Goal: Task Accomplishment & Management: Use online tool/utility

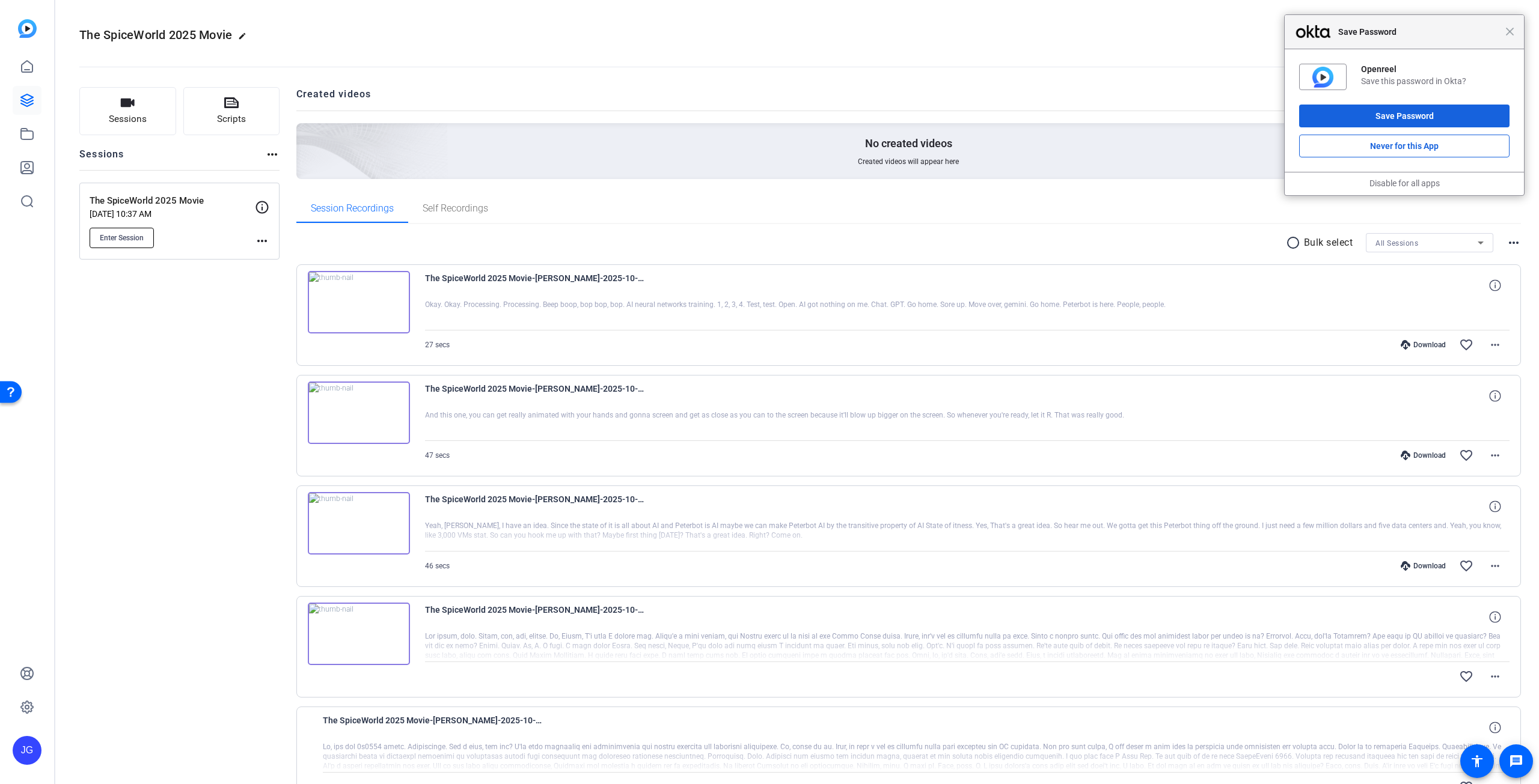
click at [141, 236] on span "Enter Session" at bounding box center [121, 237] width 44 height 9
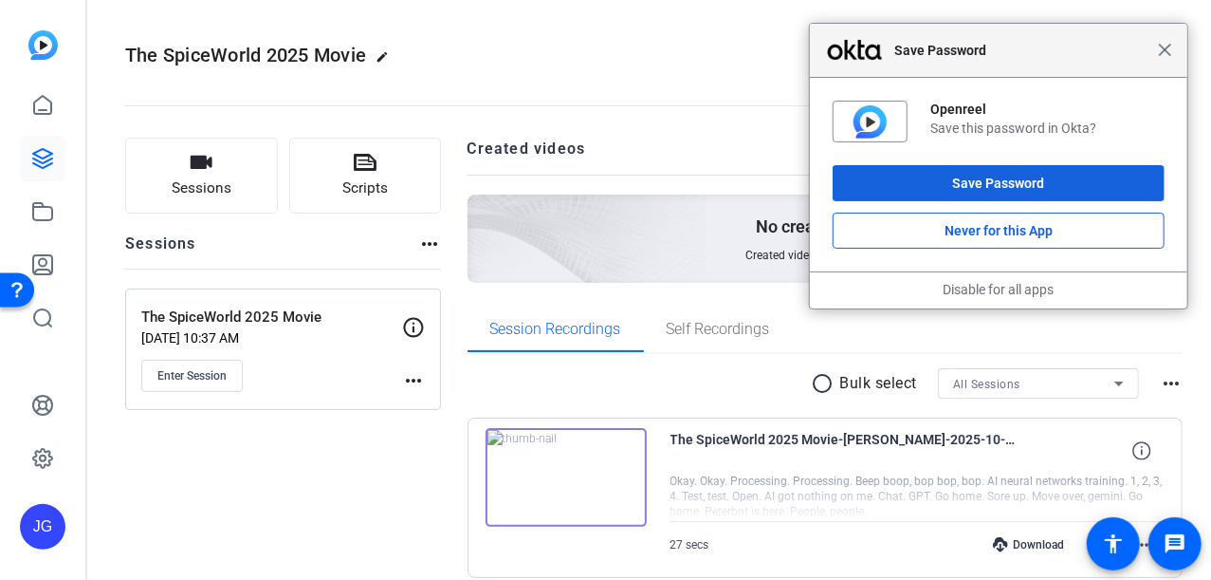
click at [1168, 50] on span "Close" at bounding box center [1165, 50] width 14 height 14
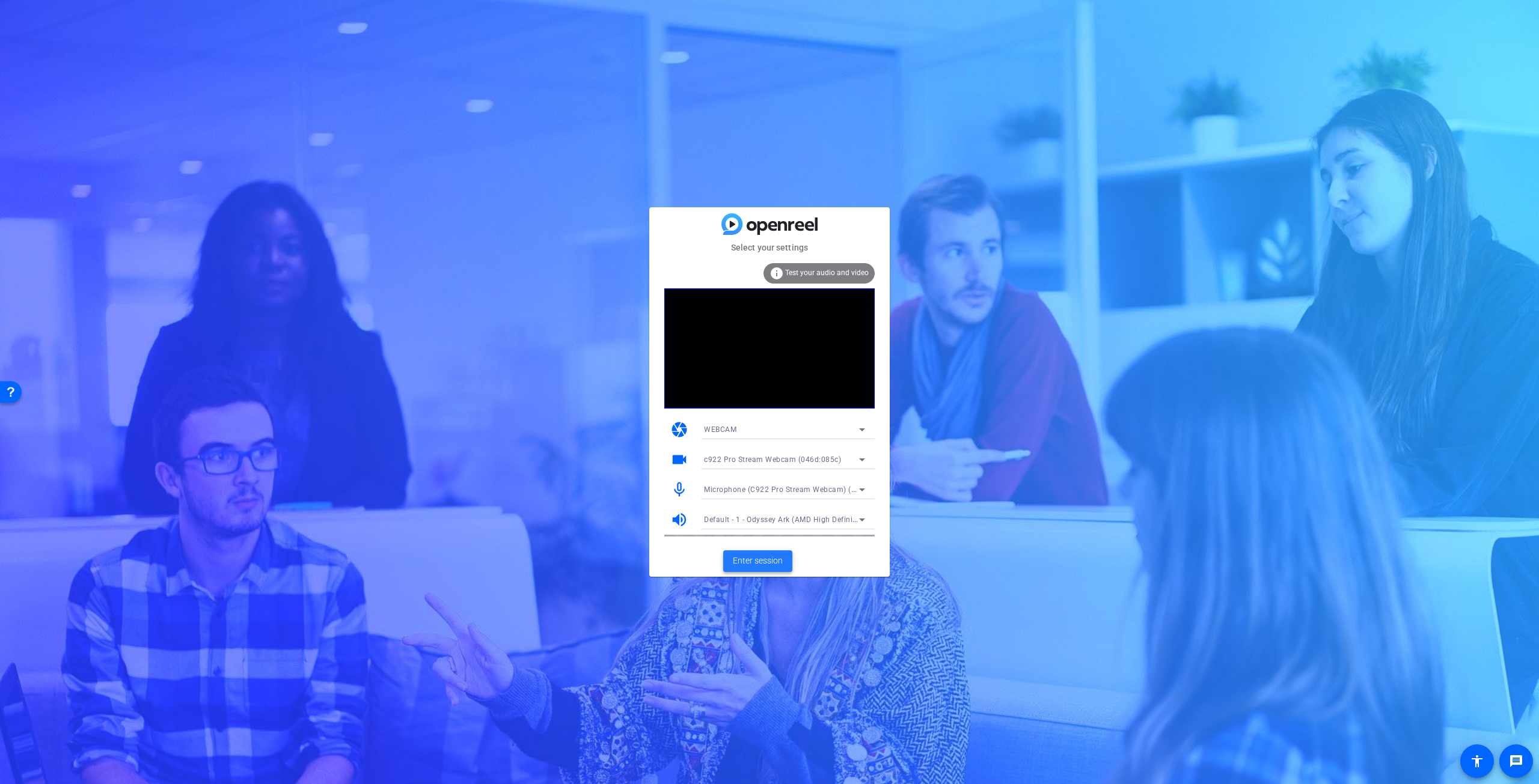
click at [769, 555] on span "Enter session" at bounding box center [757, 561] width 50 height 13
click at [819, 492] on span "Microphone (C922 Pro Stream Webcam) (046d:085c)" at bounding box center [798, 489] width 188 height 9
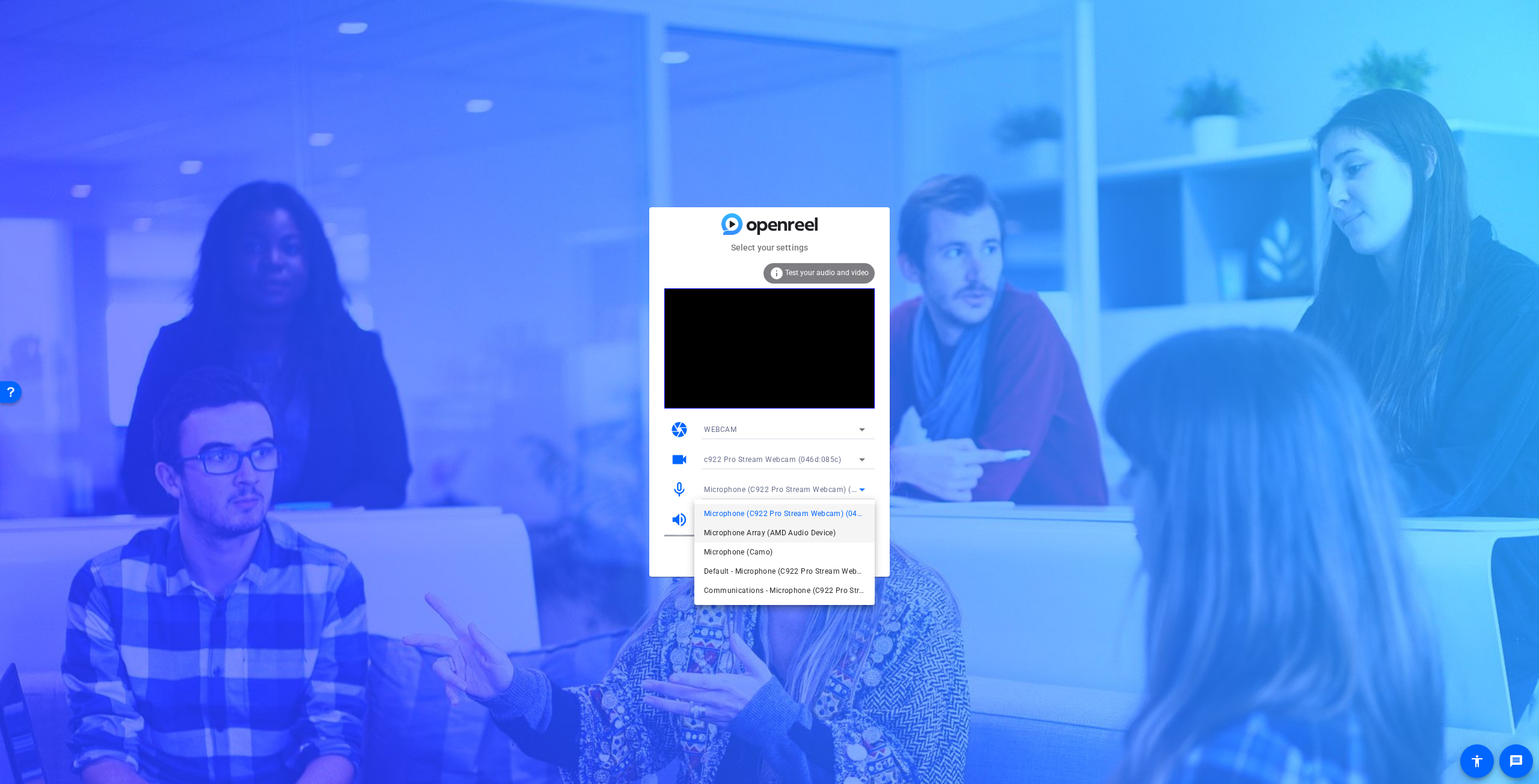
click at [786, 538] on span "Microphone Array (AMD Audio Device)" at bounding box center [770, 533] width 132 height 15
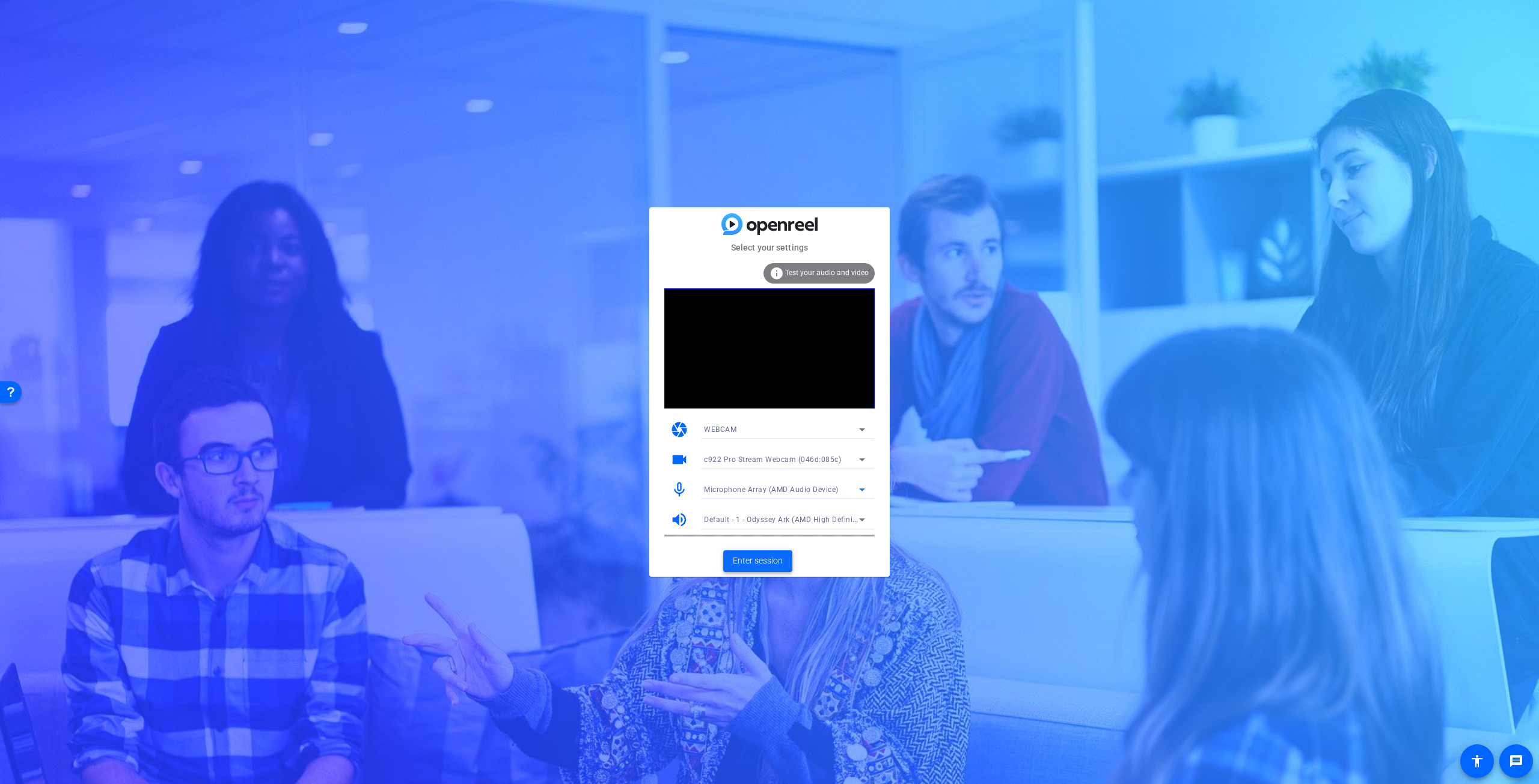
click at [767, 559] on span "Enter session" at bounding box center [757, 561] width 50 height 13
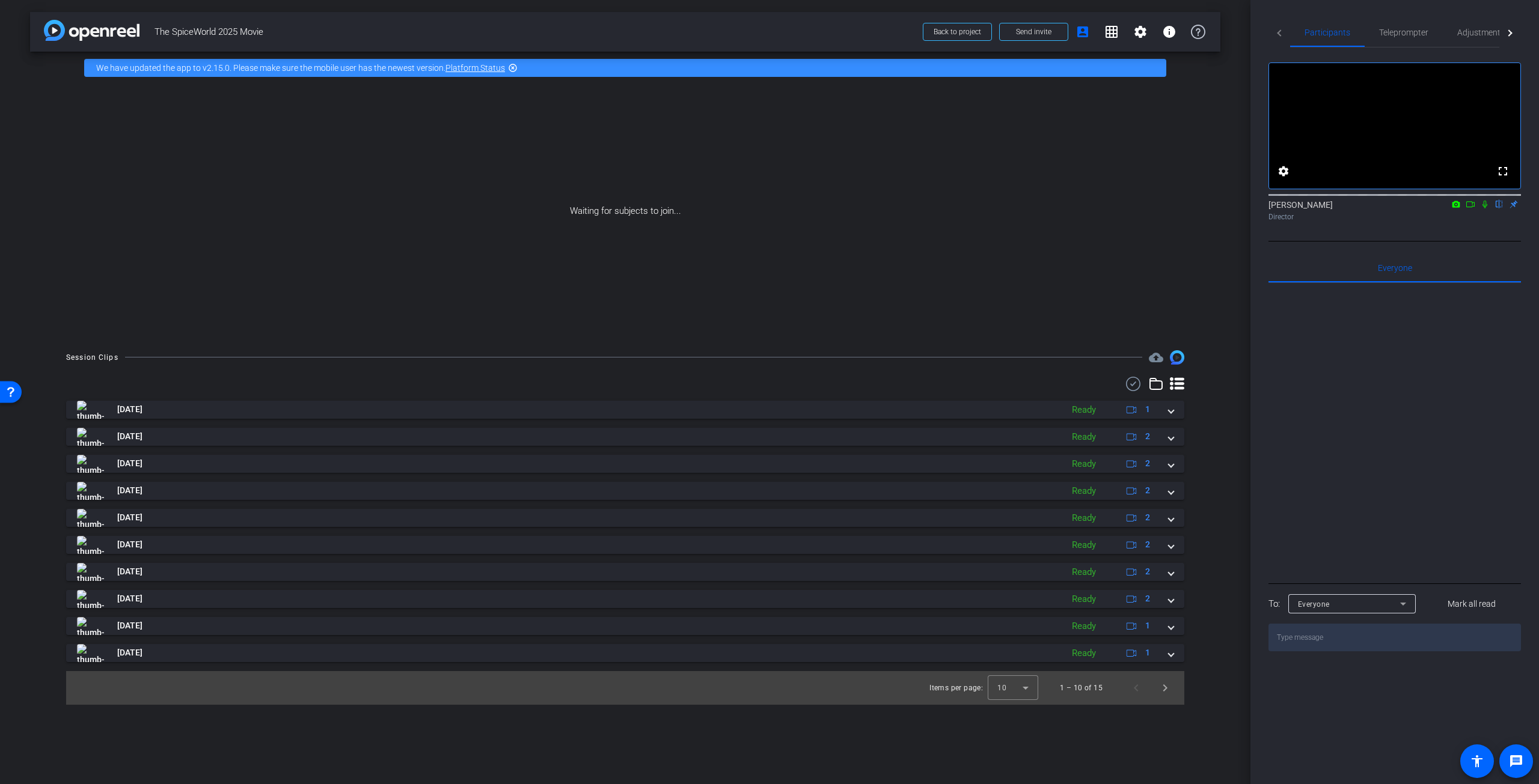
click at [1481, 208] on icon at bounding box center [1485, 204] width 10 height 8
click at [1114, 33] on mat-icon "grid_on" at bounding box center [1111, 32] width 15 height 15
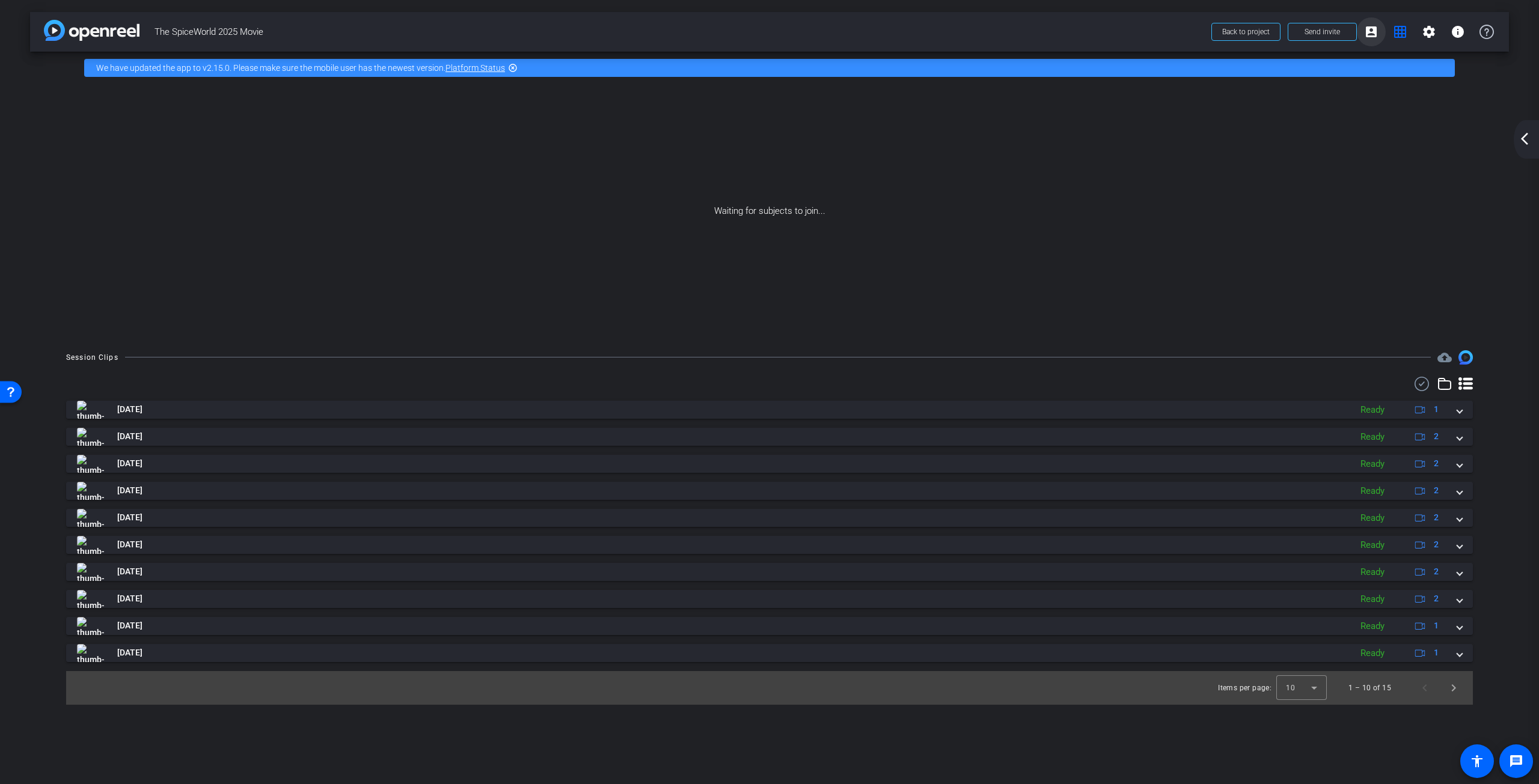
click at [1368, 35] on mat-icon "account_box" at bounding box center [1371, 32] width 15 height 15
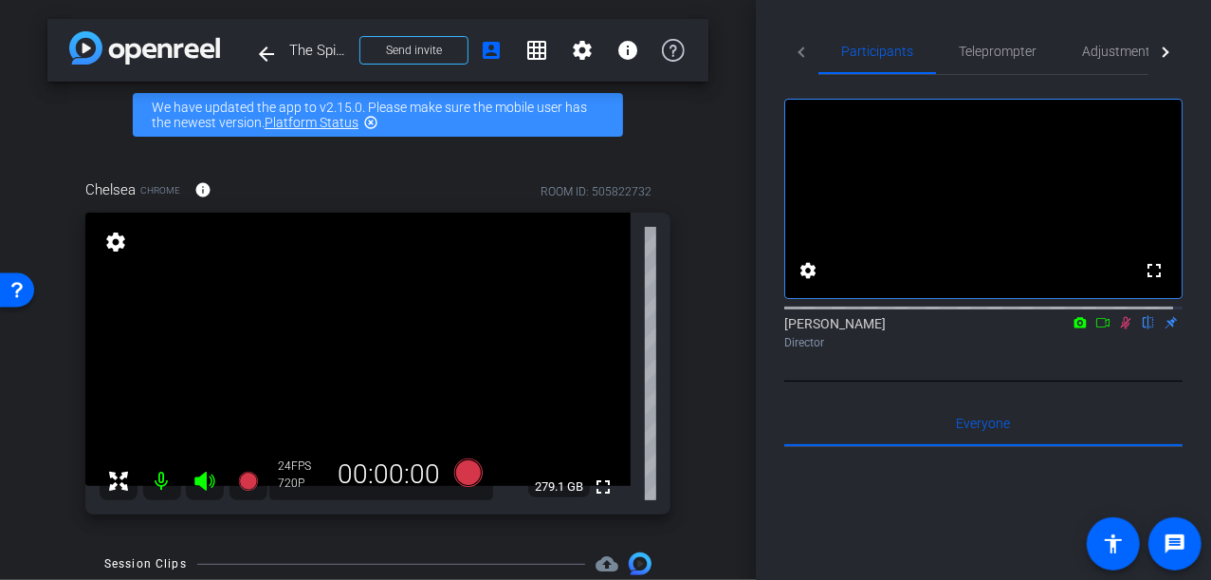
click at [1119, 329] on icon at bounding box center [1126, 322] width 15 height 13
click at [1158, 56] on div at bounding box center [1163, 51] width 10 height 10
click at [1008, 47] on span "Adjustments" at bounding box center [1012, 51] width 75 height 13
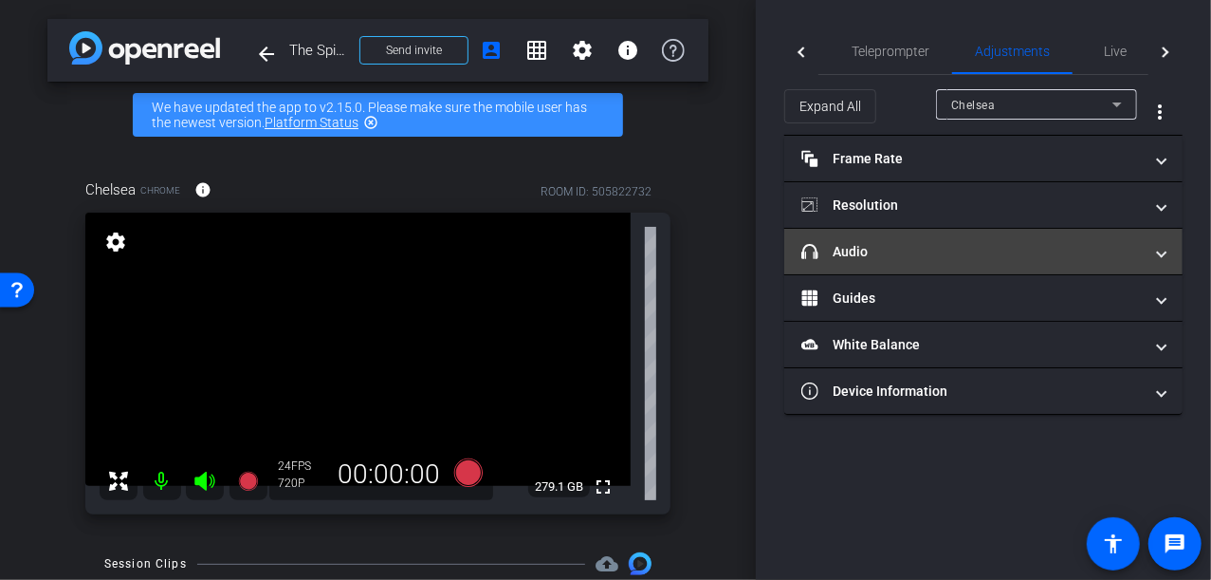
click at [1160, 251] on span at bounding box center [1162, 252] width 8 height 20
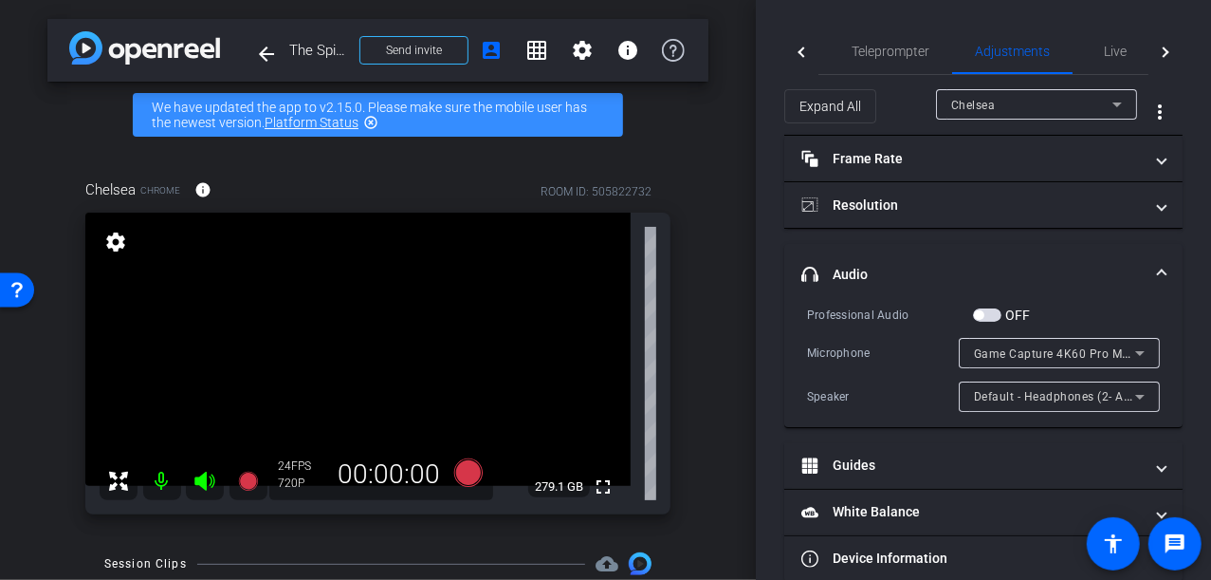
click at [1135, 350] on icon at bounding box center [1140, 353] width 23 height 23
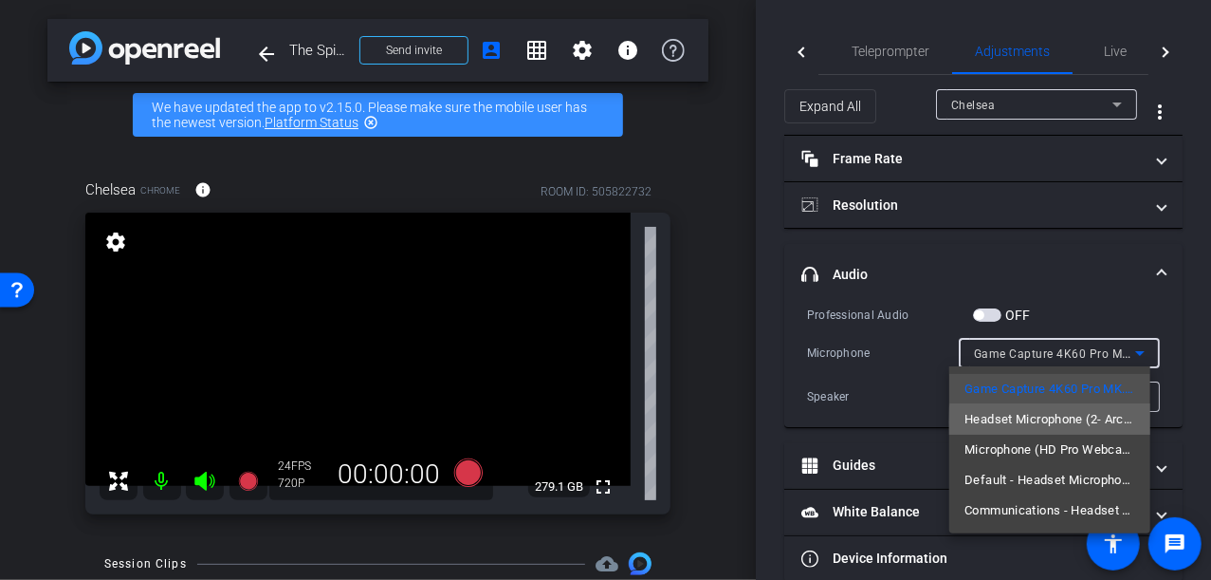
click at [1089, 422] on span "Headset Microphone (2- Arctis Pro Wireless Chat) (1038:1294)" at bounding box center [1050, 419] width 171 height 23
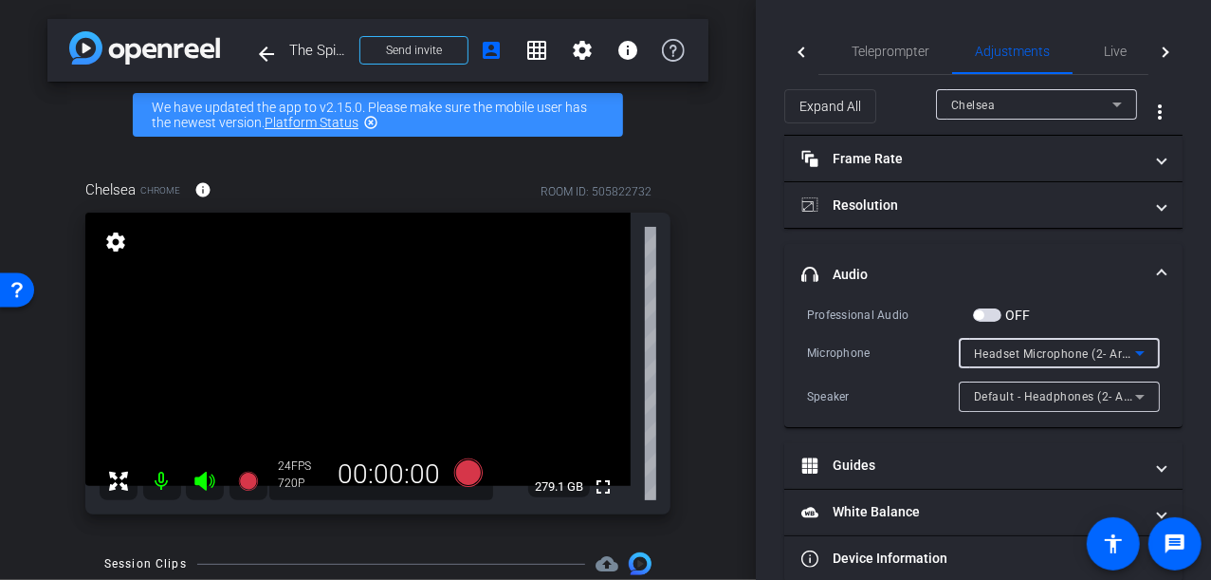
click at [1135, 348] on icon at bounding box center [1140, 353] width 23 height 23
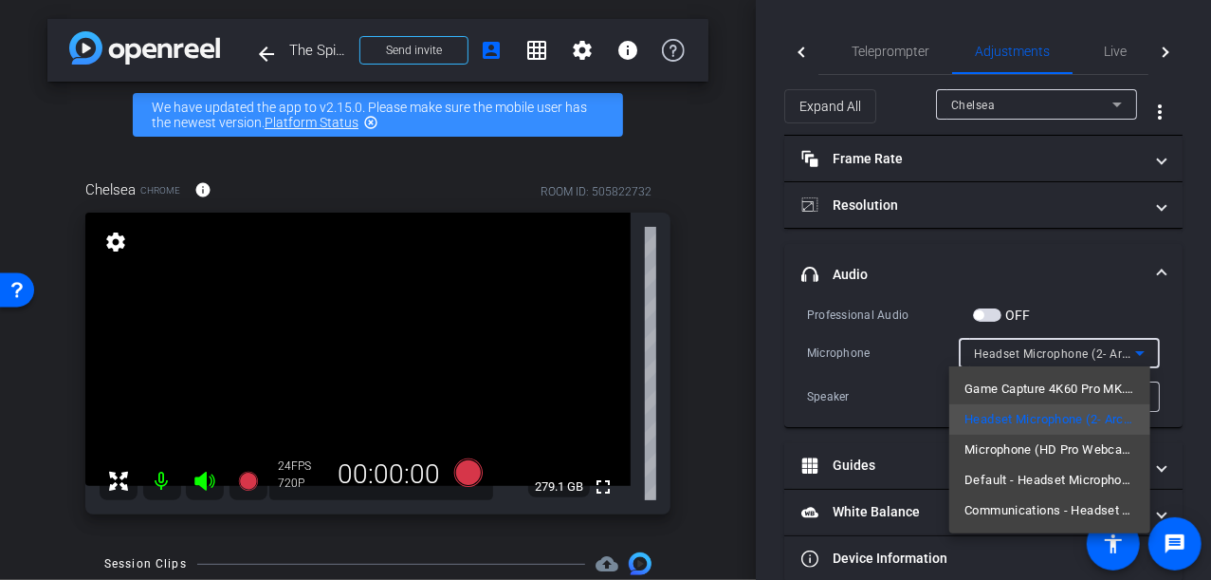
click at [1063, 418] on span "Headset Microphone (2- Arctis Pro Wireless Chat) (1038:1294)" at bounding box center [1050, 419] width 171 height 23
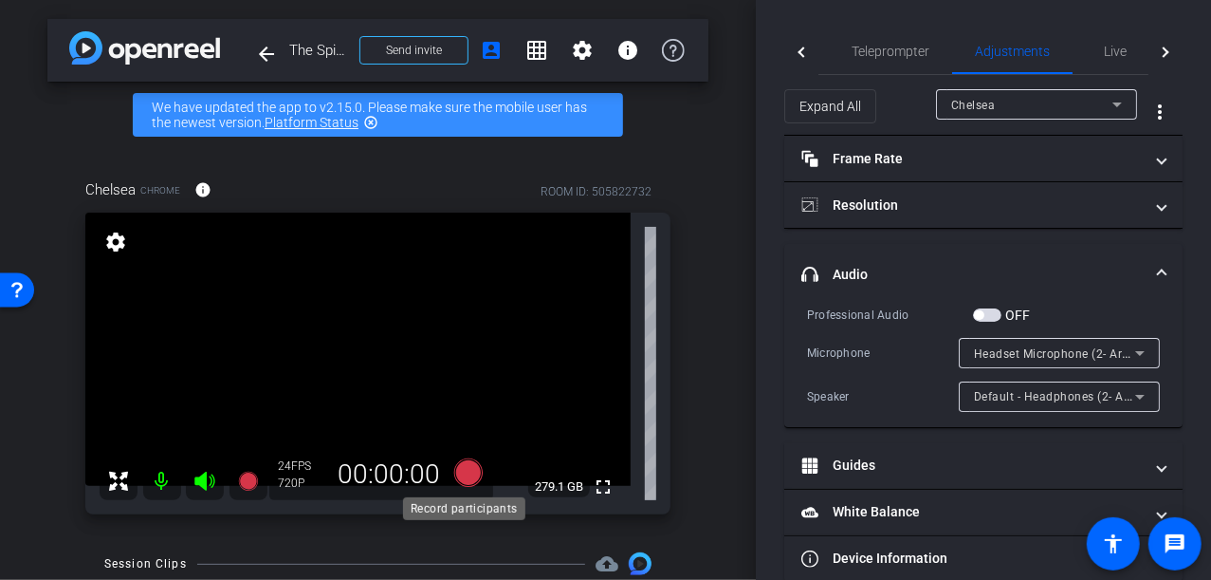
click at [470, 472] on icon at bounding box center [467, 472] width 28 height 28
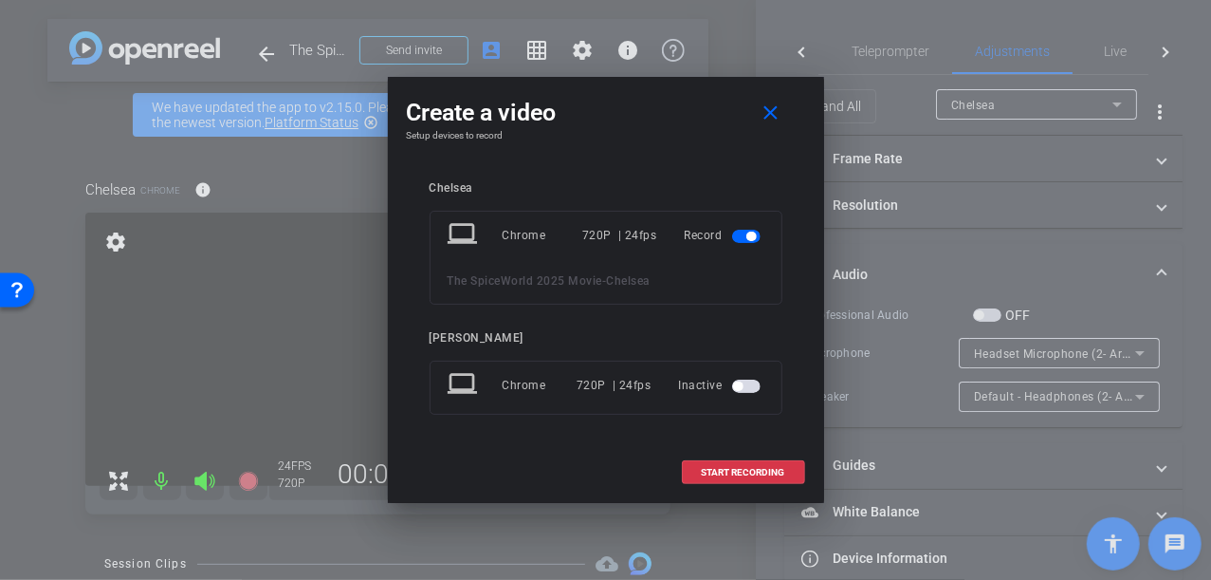
click at [744, 378] on mat-slide-toggle at bounding box center [748, 385] width 32 height 23
click at [745, 387] on span "button" at bounding box center [746, 385] width 28 height 13
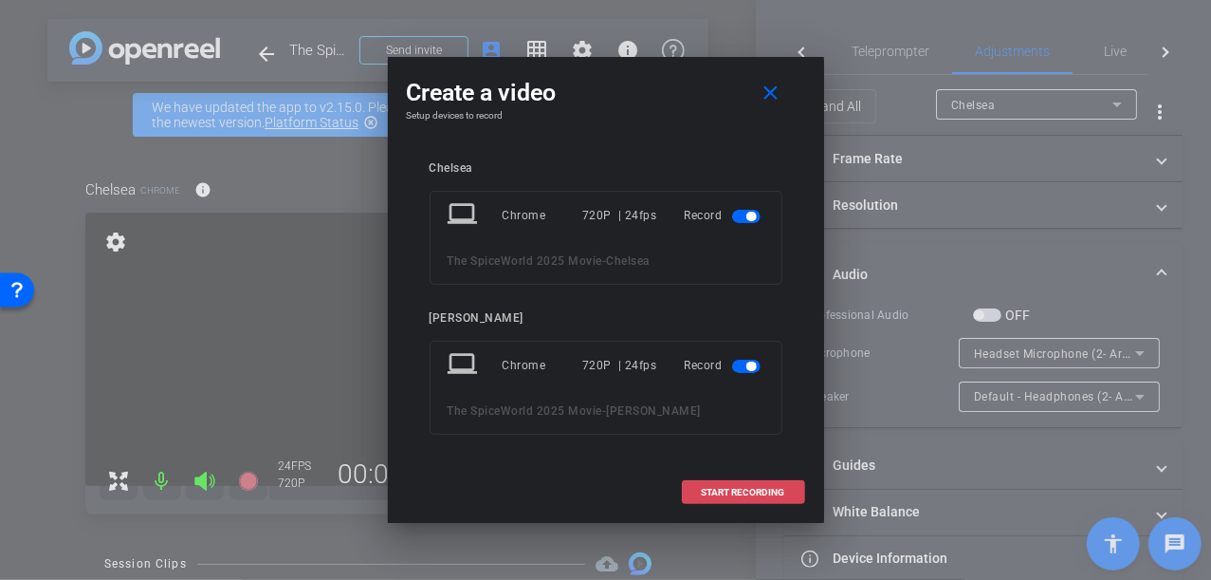
click at [747, 488] on span "START RECORDING" at bounding box center [743, 492] width 83 height 9
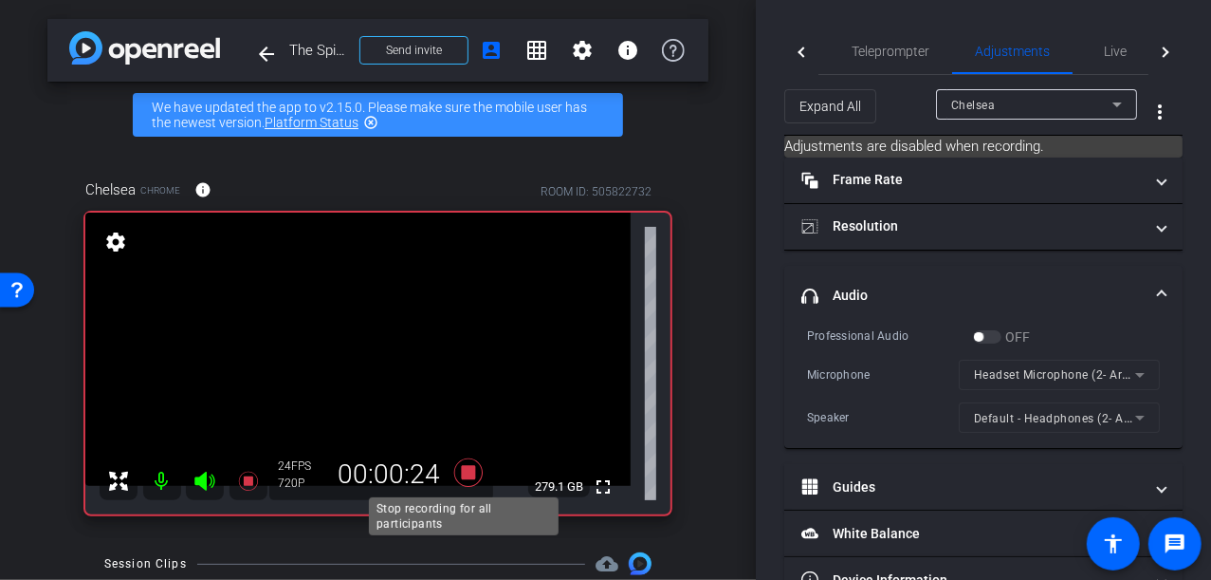
click at [465, 470] on icon at bounding box center [467, 472] width 28 height 28
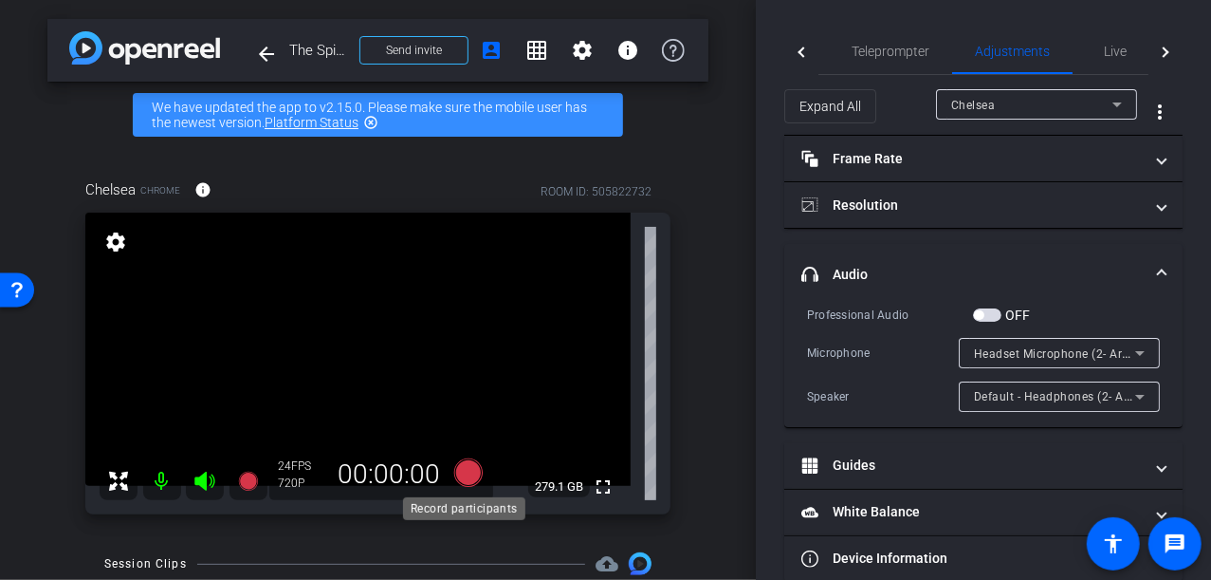
click at [467, 475] on icon at bounding box center [467, 472] width 28 height 28
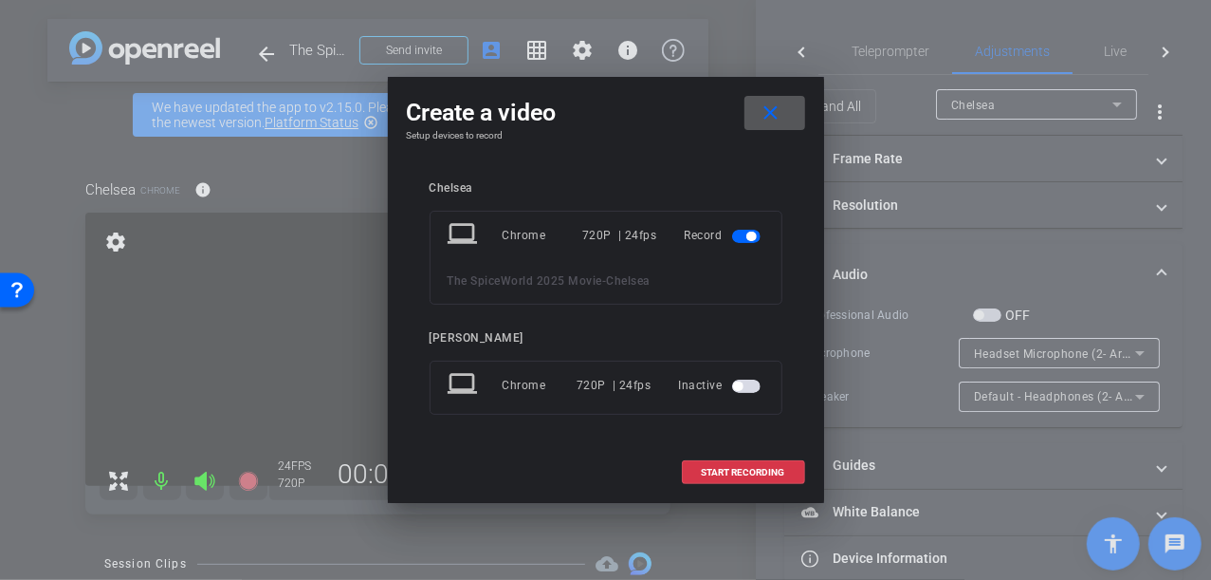
click at [754, 382] on span "button" at bounding box center [746, 385] width 28 height 13
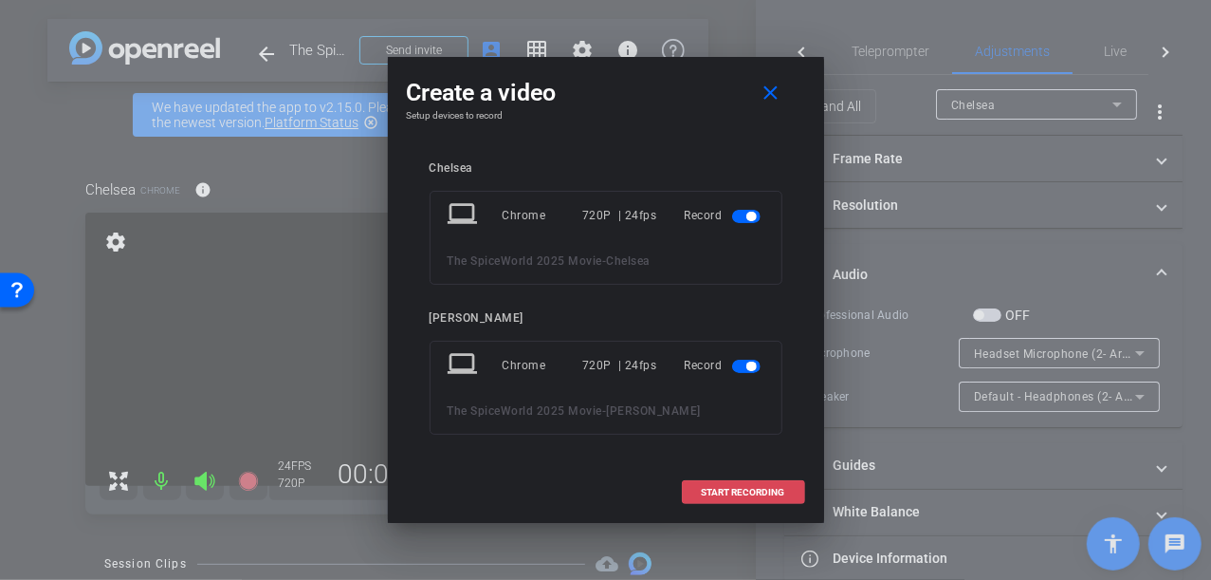
click at [753, 488] on span "START RECORDING" at bounding box center [743, 492] width 83 height 9
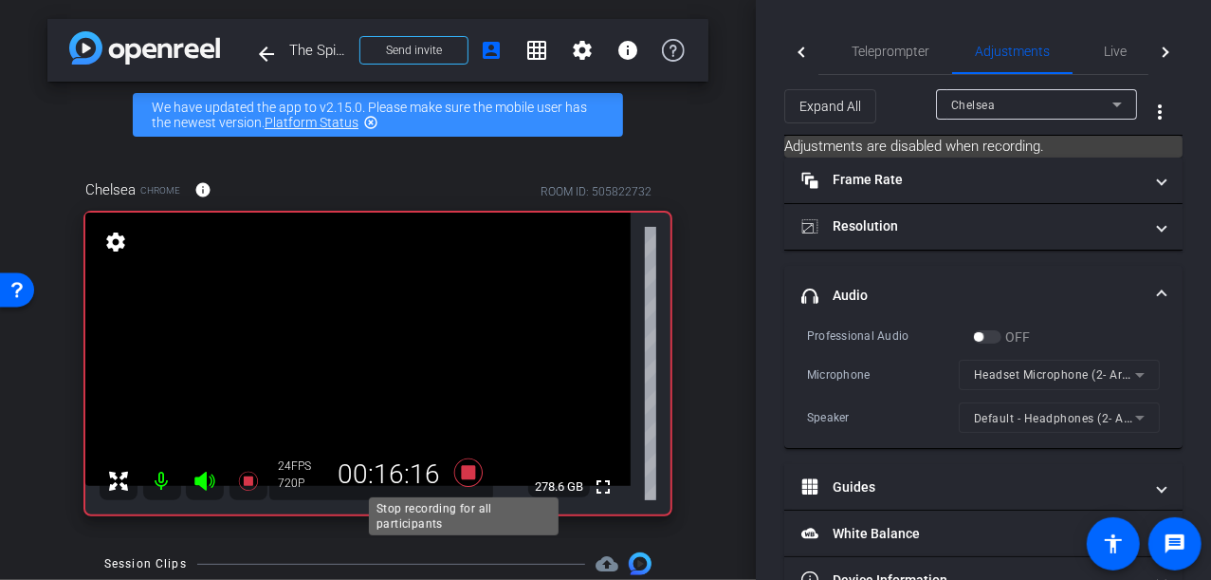
click at [465, 464] on icon at bounding box center [469, 472] width 46 height 34
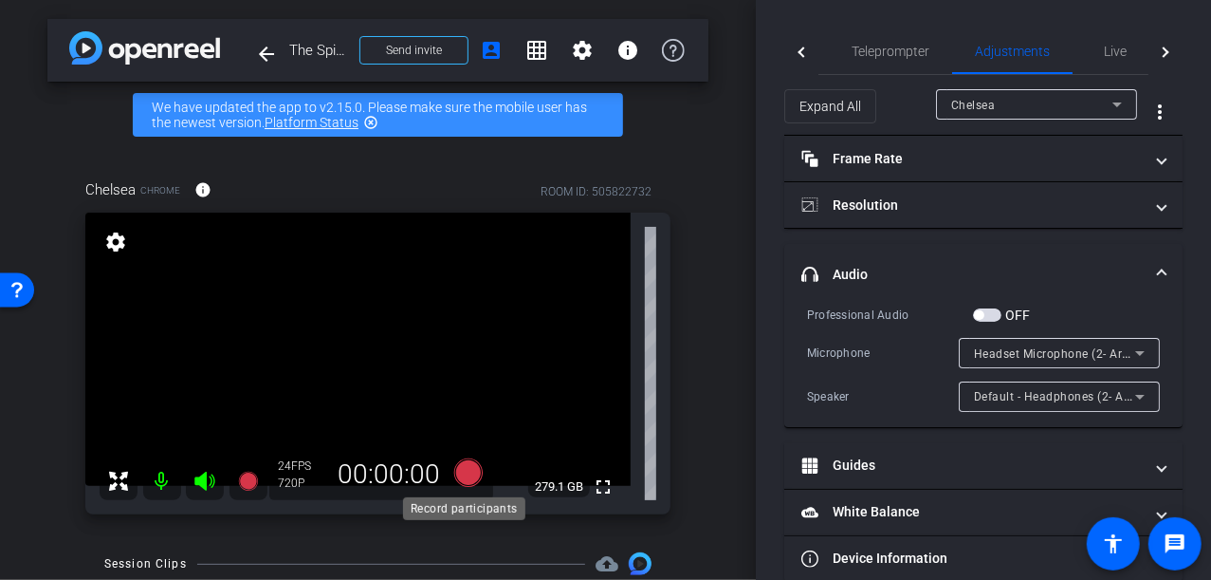
click at [463, 472] on icon at bounding box center [467, 472] width 28 height 28
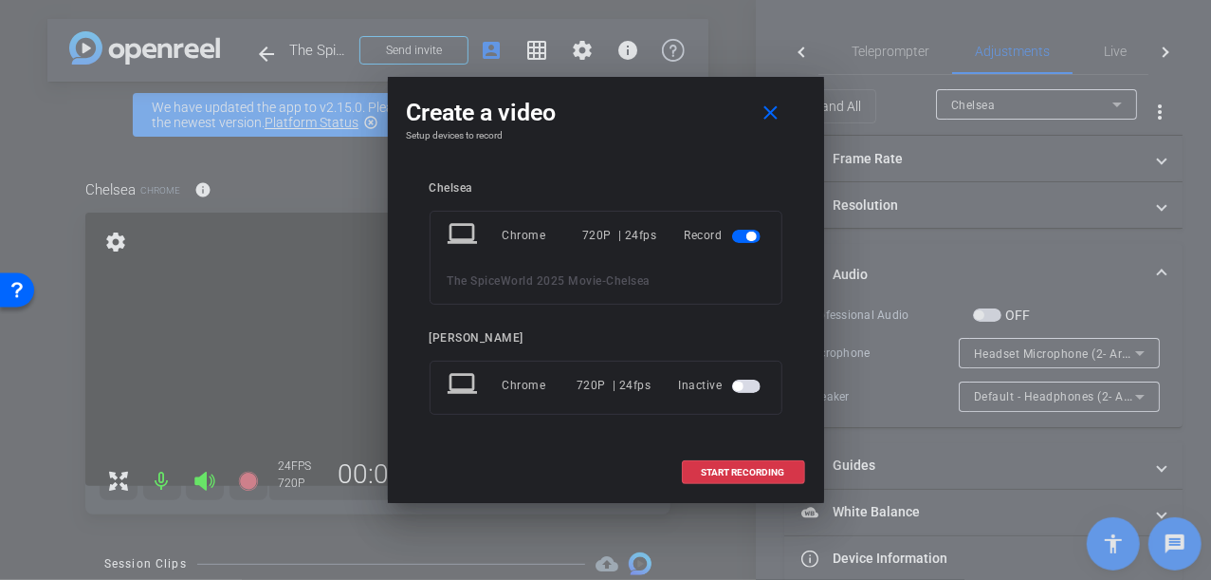
click at [744, 380] on span "button" at bounding box center [746, 385] width 28 height 13
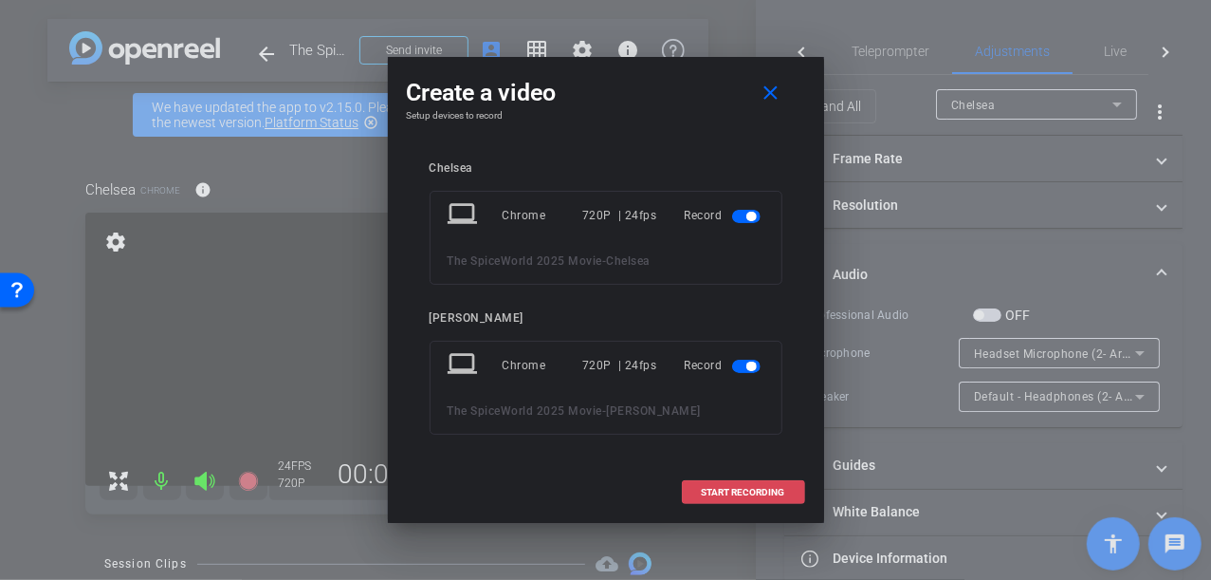
click at [761, 484] on span at bounding box center [743, 493] width 121 height 46
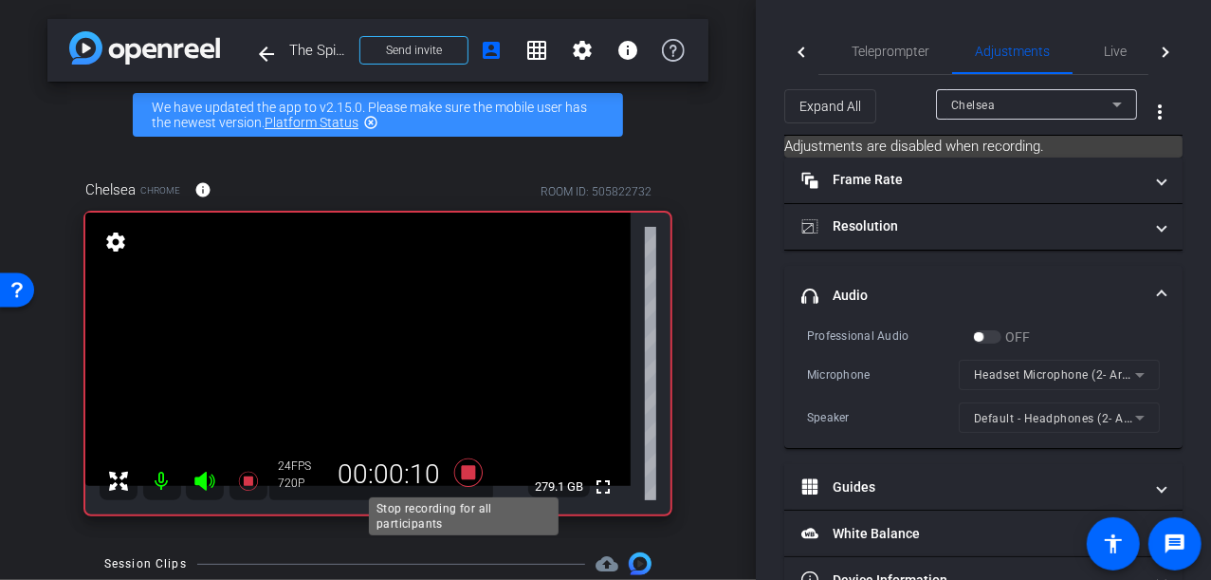
click at [469, 471] on icon at bounding box center [467, 472] width 28 height 28
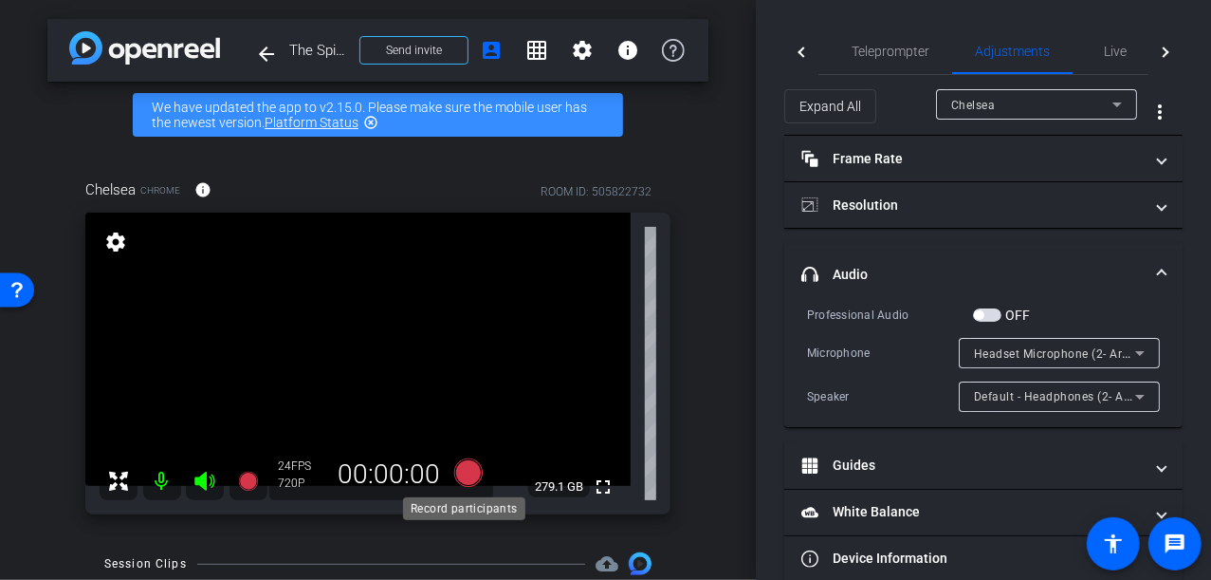
click at [461, 472] on icon at bounding box center [467, 472] width 28 height 28
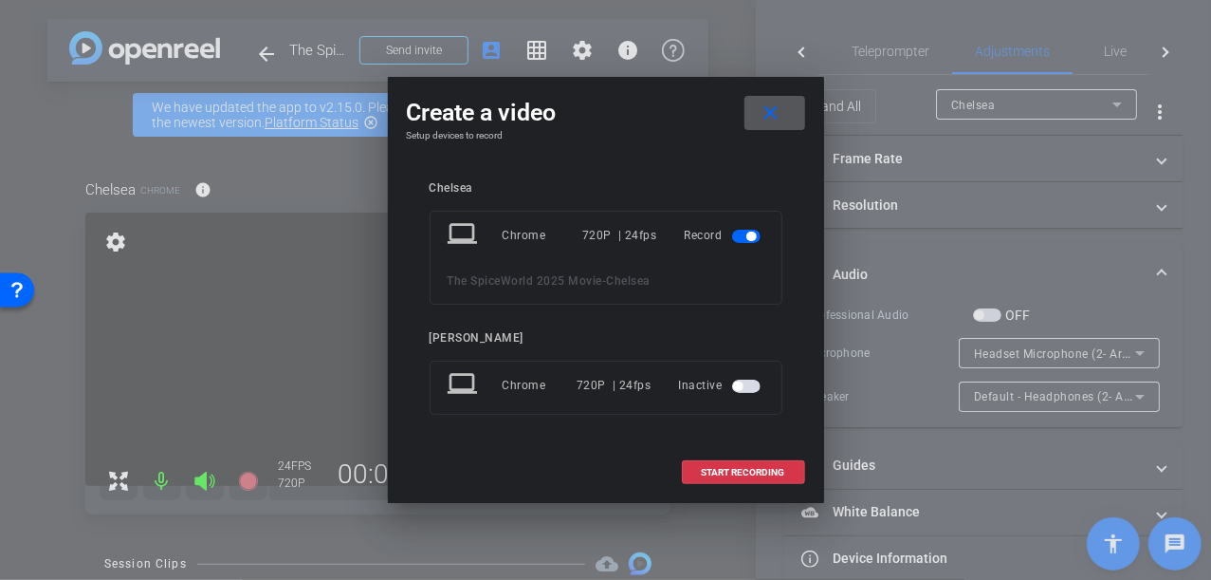
click at [739, 383] on span "button" at bounding box center [737, 385] width 9 height 9
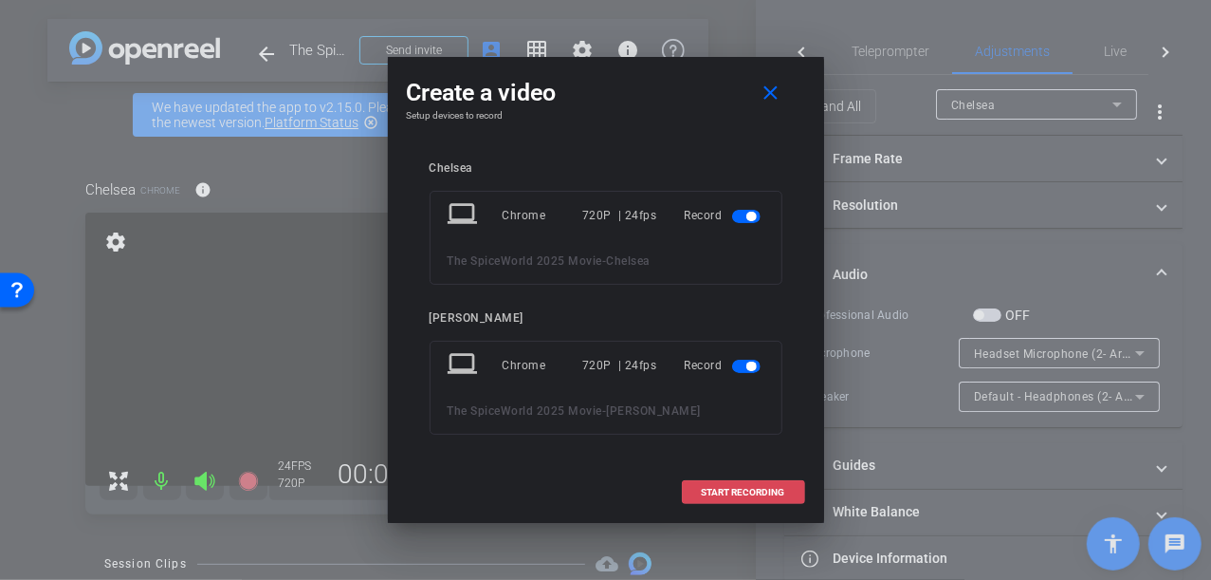
click at [744, 489] on span "START RECORDING" at bounding box center [743, 492] width 83 height 9
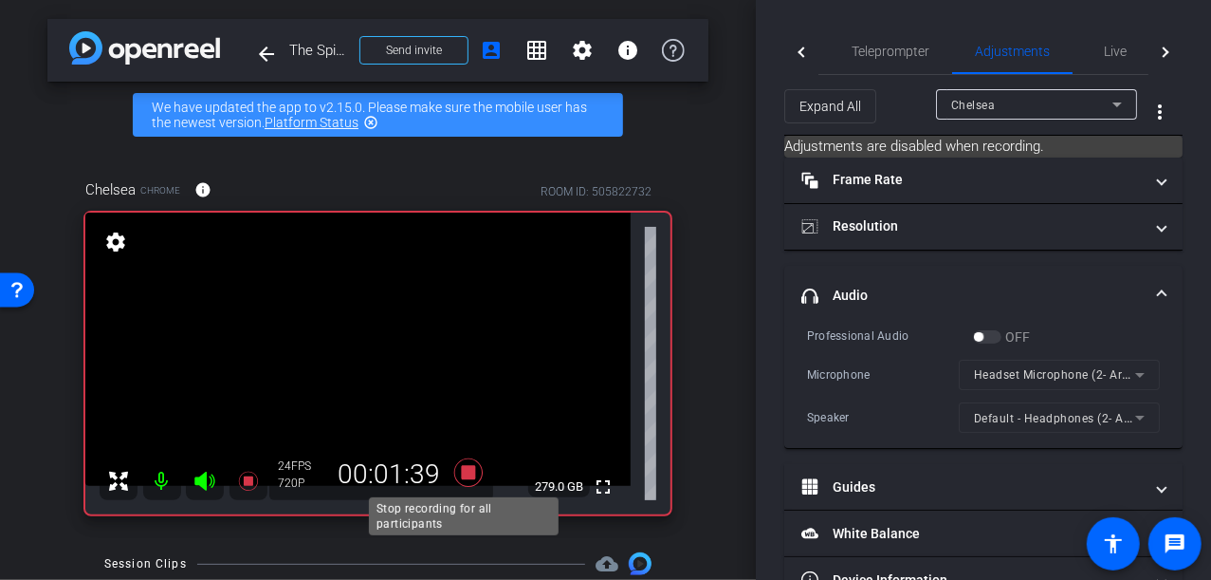
click at [469, 477] on icon at bounding box center [467, 472] width 28 height 28
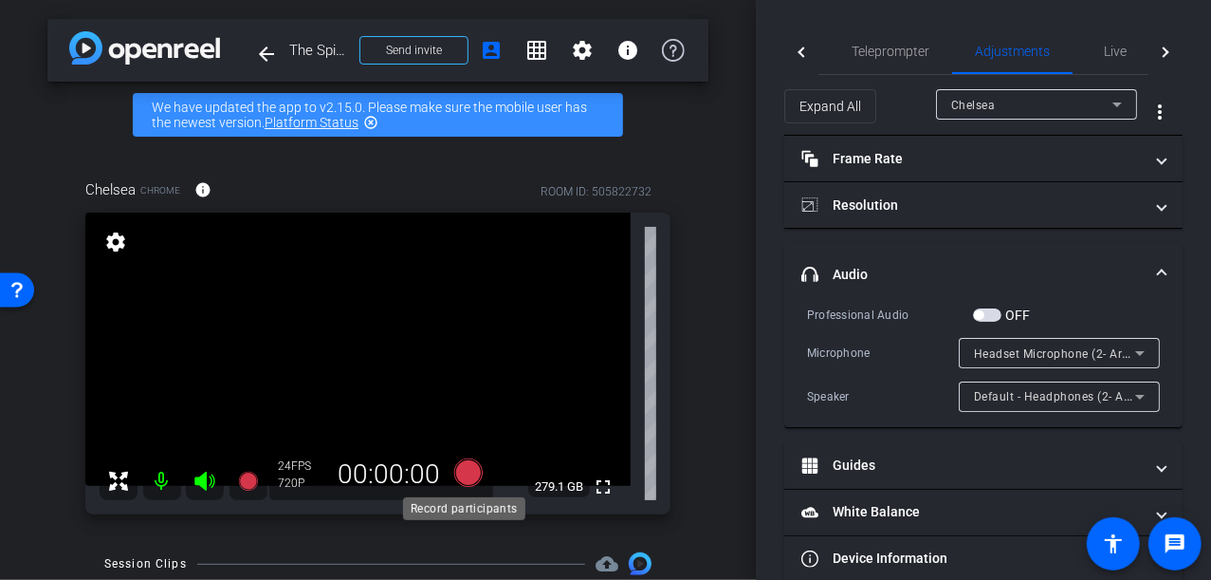
click at [458, 472] on icon at bounding box center [467, 472] width 28 height 28
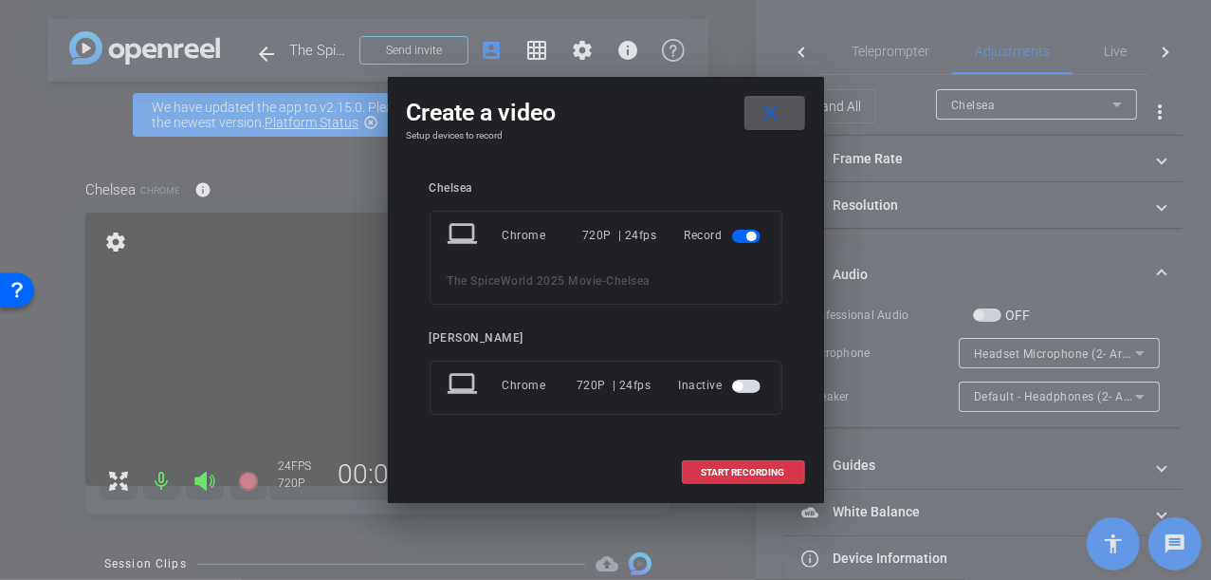
click at [746, 386] on span "button" at bounding box center [746, 385] width 28 height 13
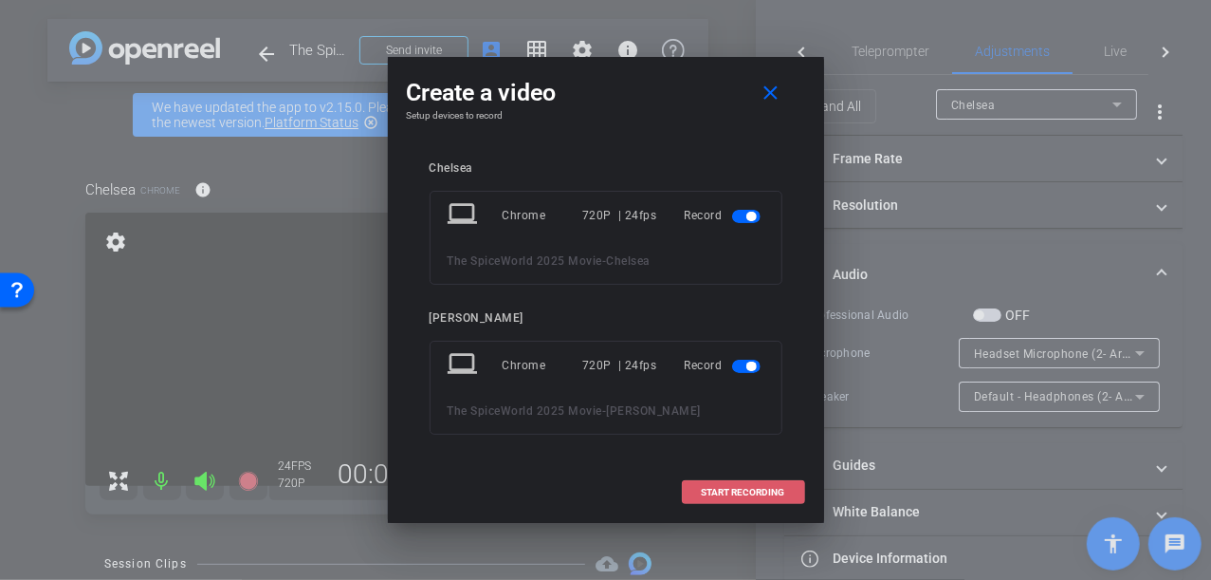
click at [746, 488] on span "START RECORDING" at bounding box center [743, 492] width 83 height 9
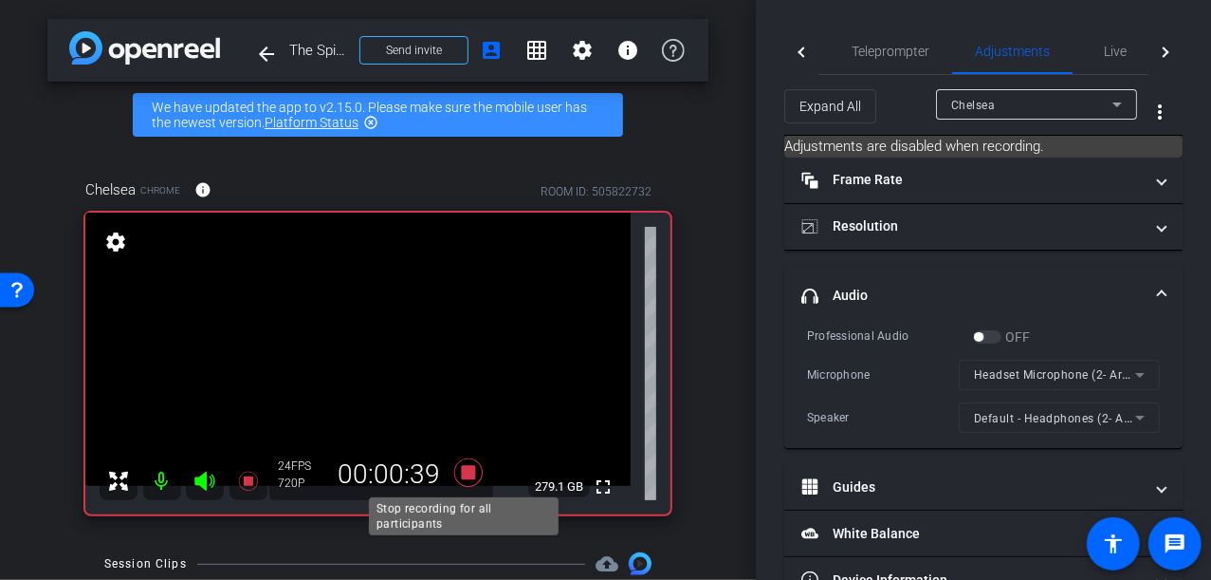
click at [466, 470] on icon at bounding box center [467, 472] width 28 height 28
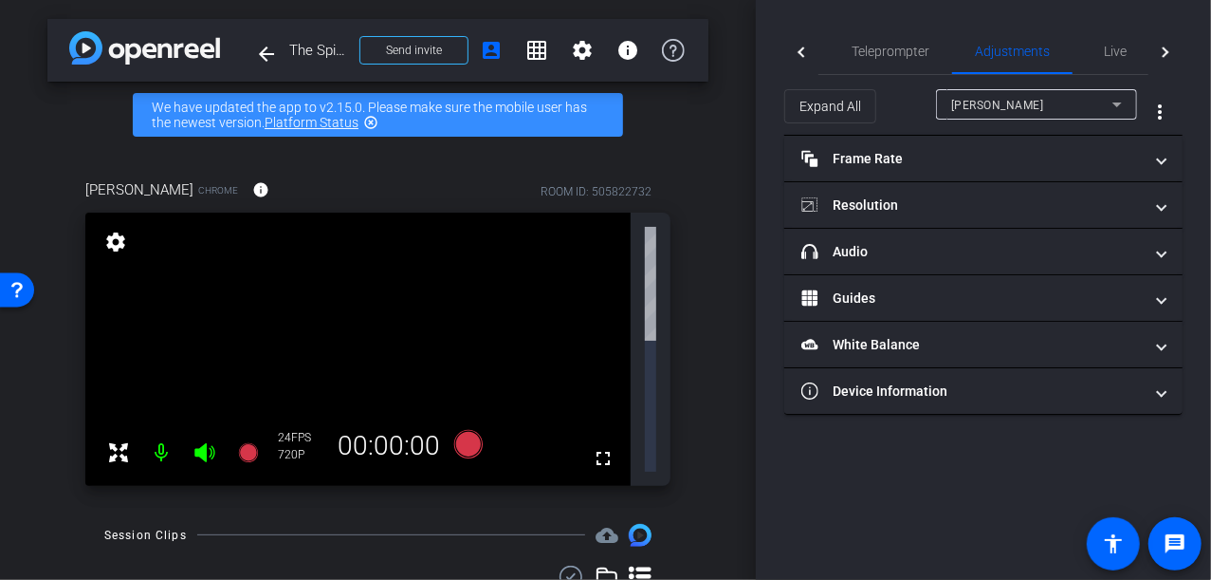
type input "11000"
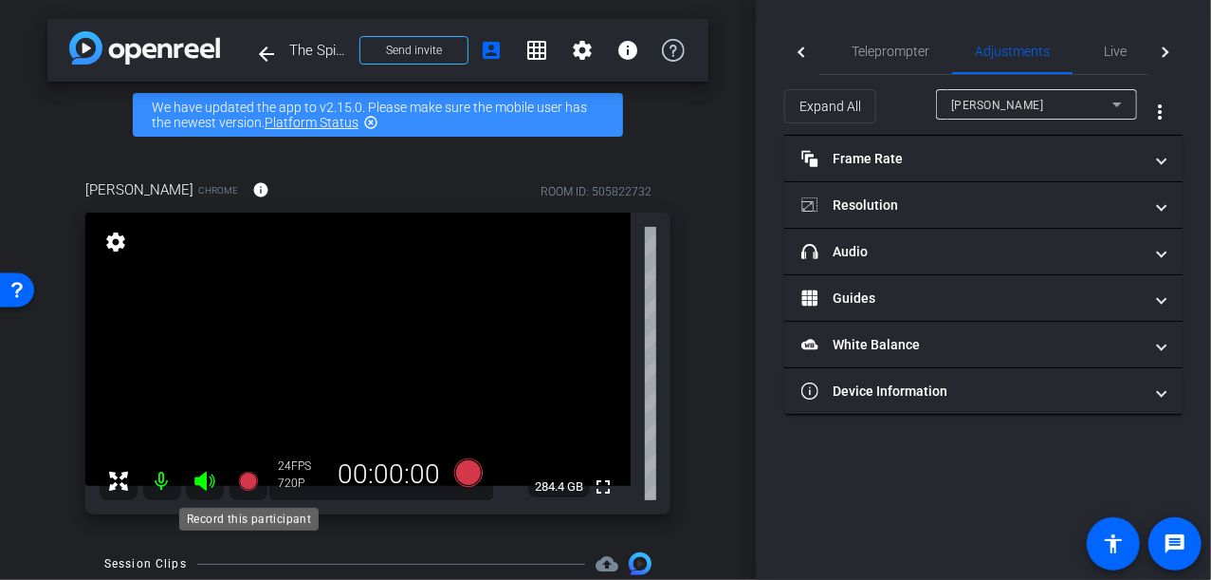
click at [239, 477] on icon at bounding box center [248, 481] width 23 height 23
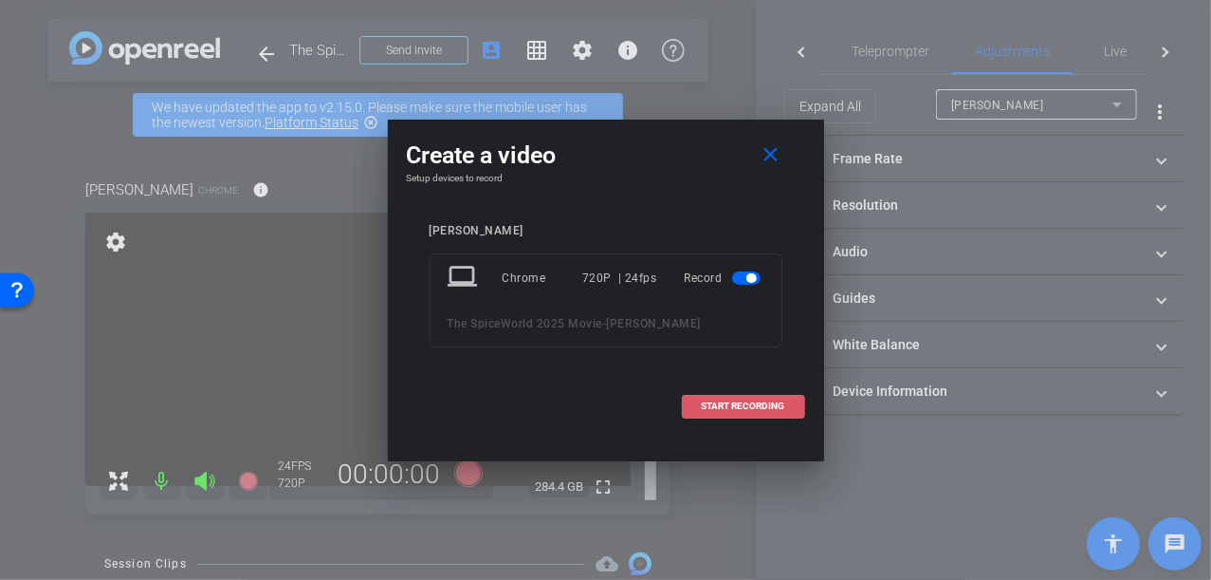
click at [753, 409] on span "START RECORDING" at bounding box center [743, 405] width 83 height 9
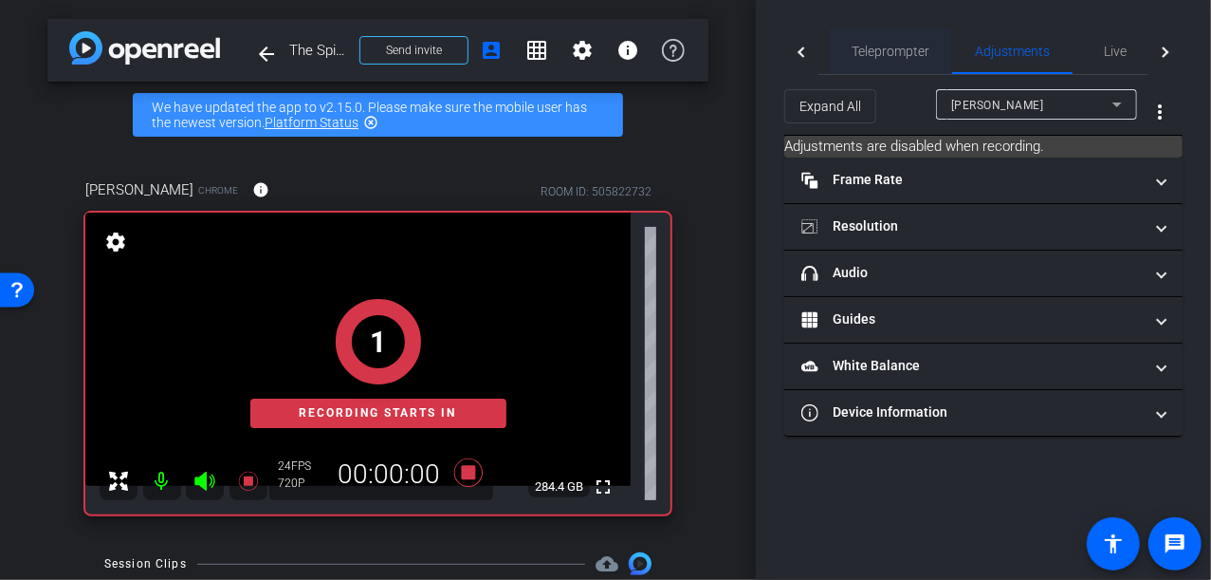
click at [859, 49] on span "Teleprompter" at bounding box center [891, 51] width 78 height 13
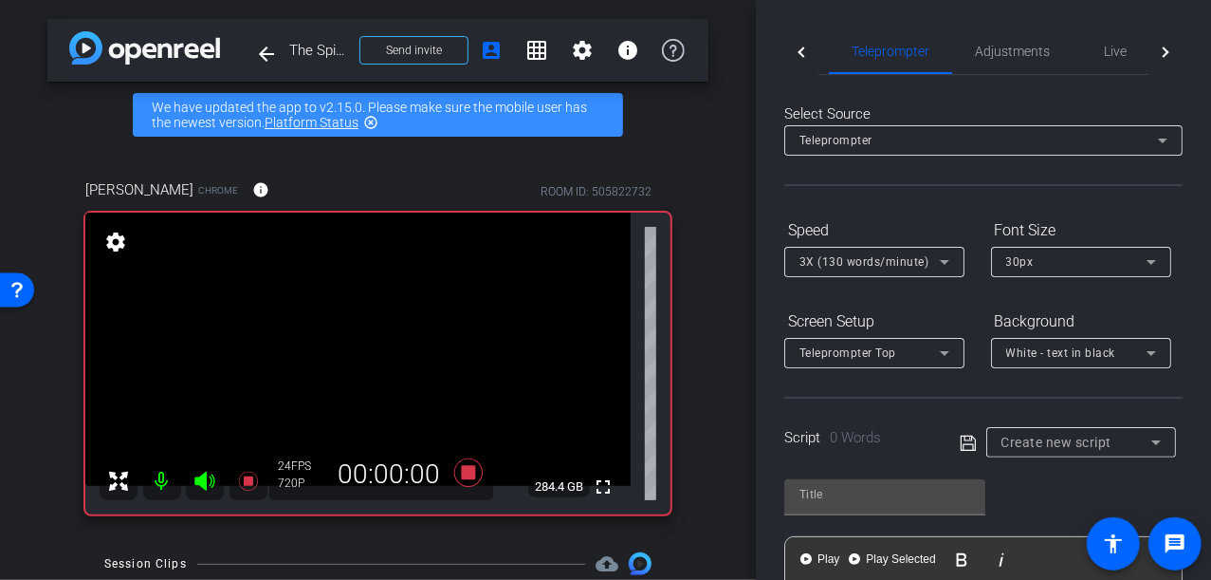
click at [809, 50] on div at bounding box center [802, 51] width 34 height 46
click at [867, 46] on span "Participants" at bounding box center [877, 51] width 72 height 13
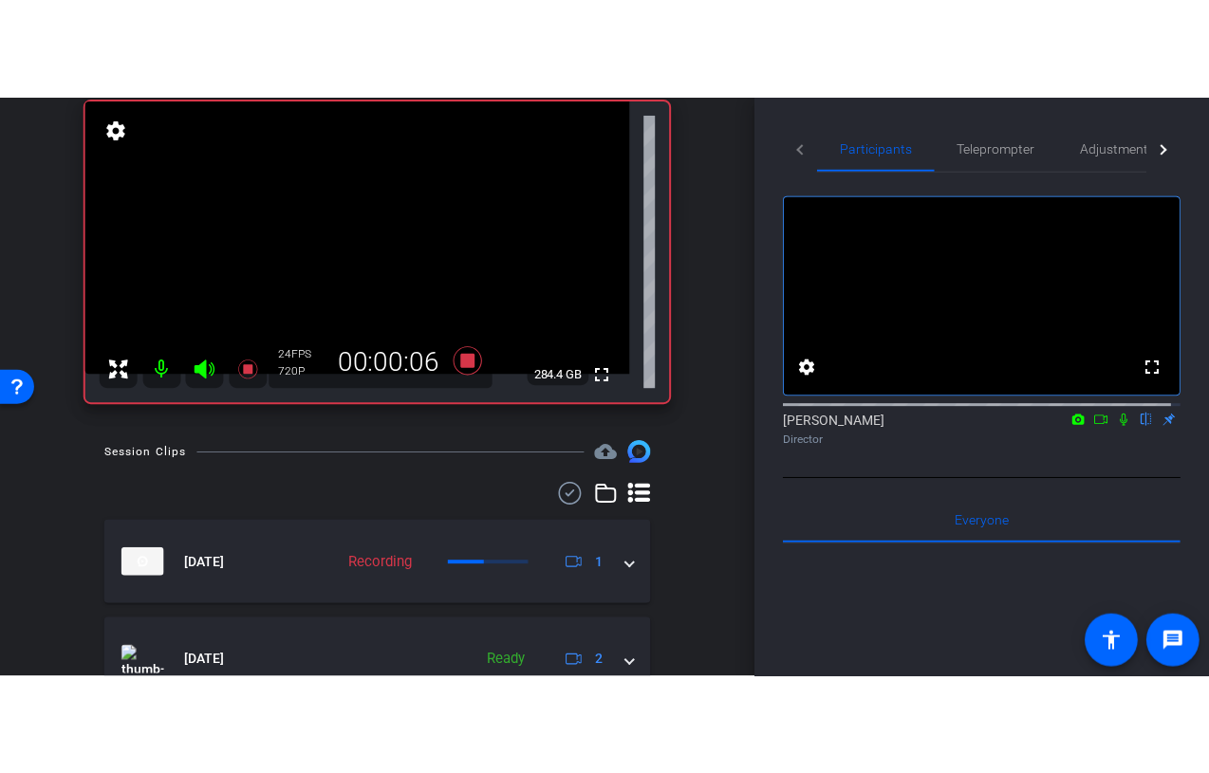
scroll to position [95, 0]
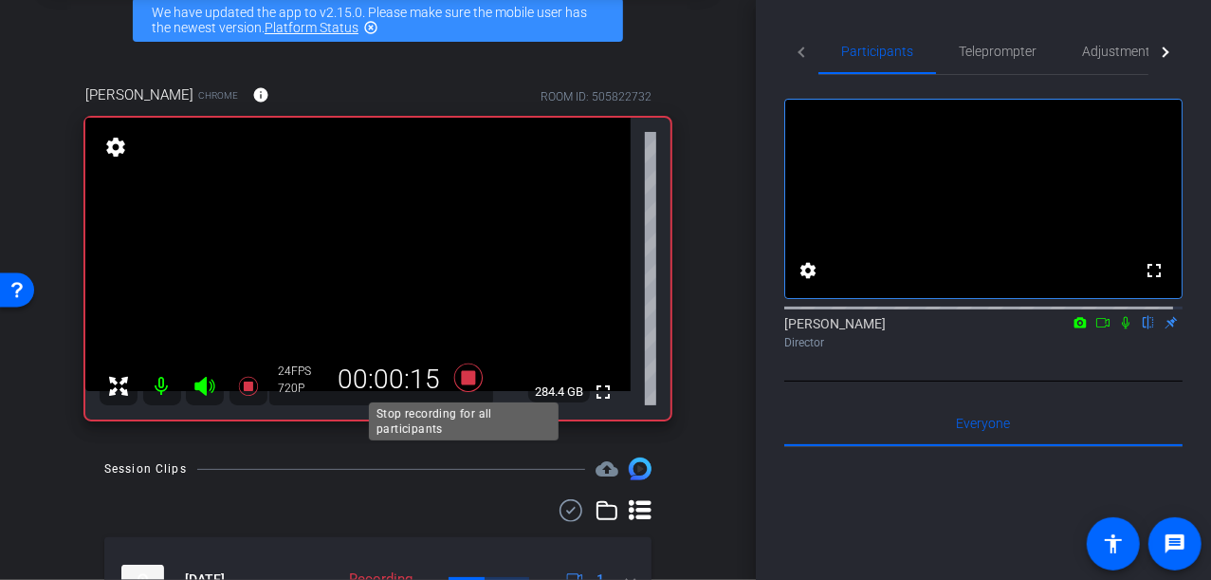
click at [466, 376] on icon at bounding box center [467, 377] width 28 height 28
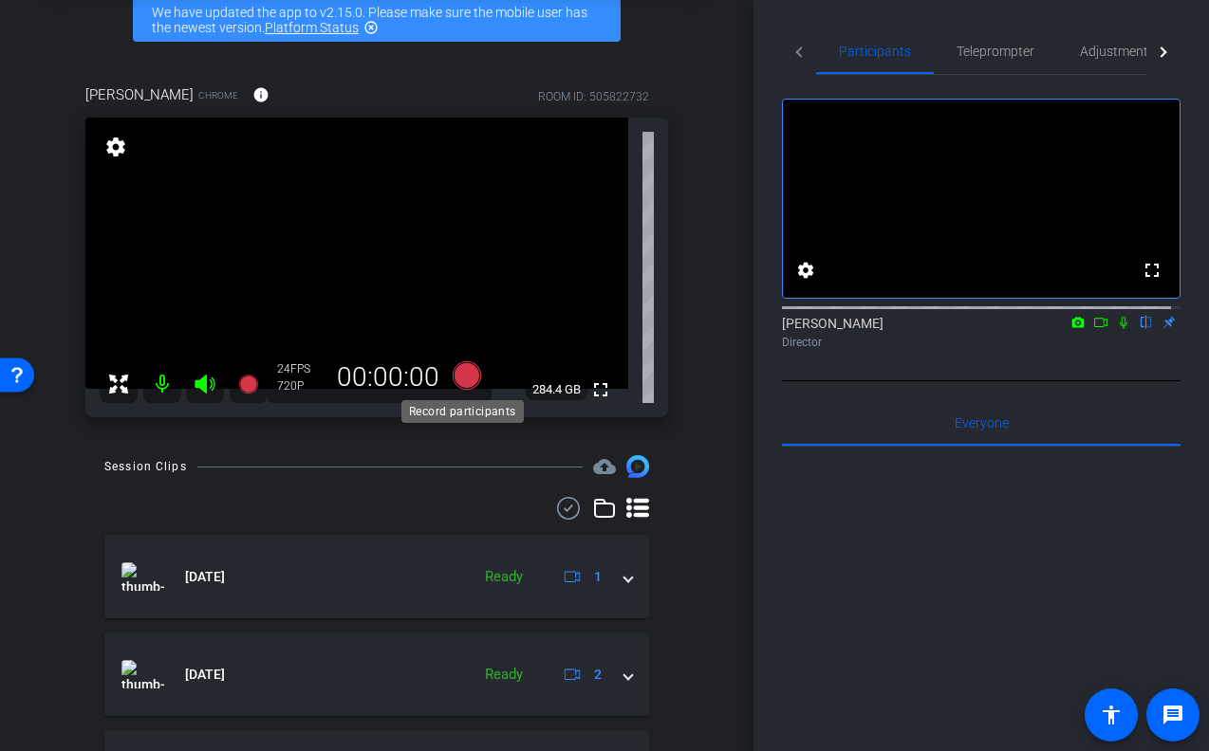
click at [465, 371] on icon at bounding box center [467, 375] width 28 height 28
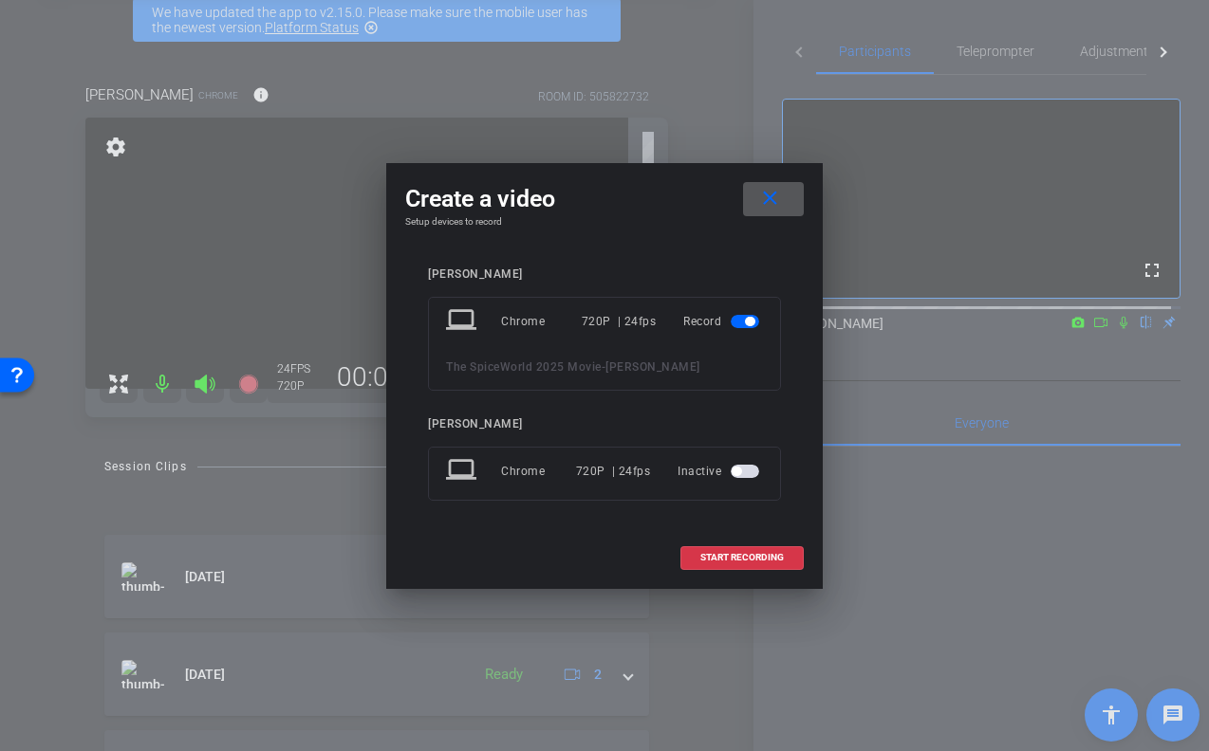
click at [737, 470] on span "button" at bounding box center [735, 471] width 9 height 9
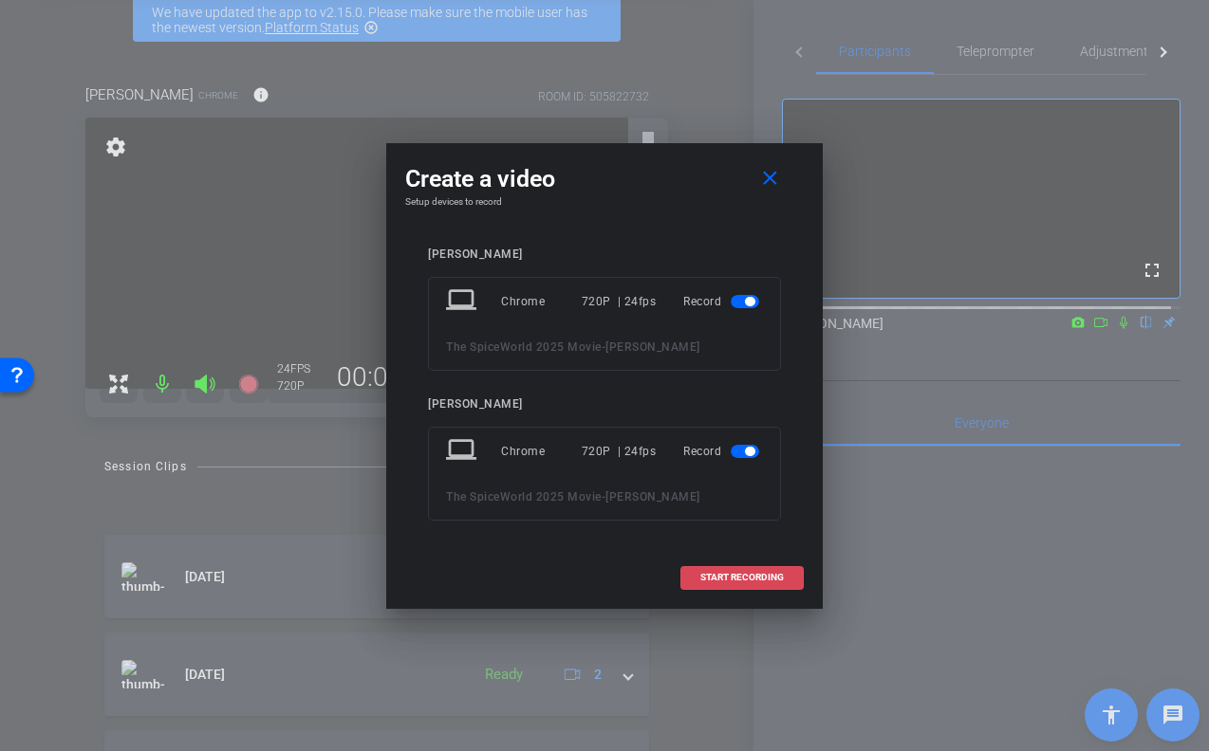
click at [730, 567] on span at bounding box center [741, 578] width 121 height 46
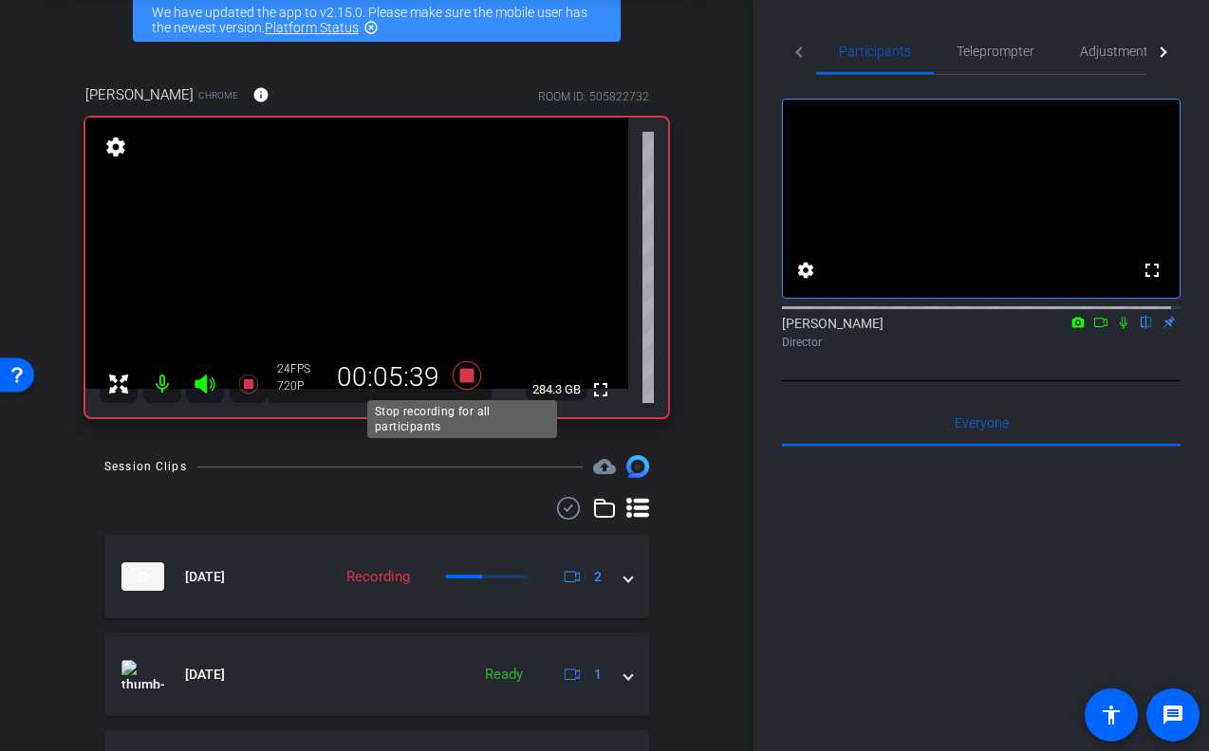
click at [468, 372] on icon at bounding box center [467, 375] width 28 height 28
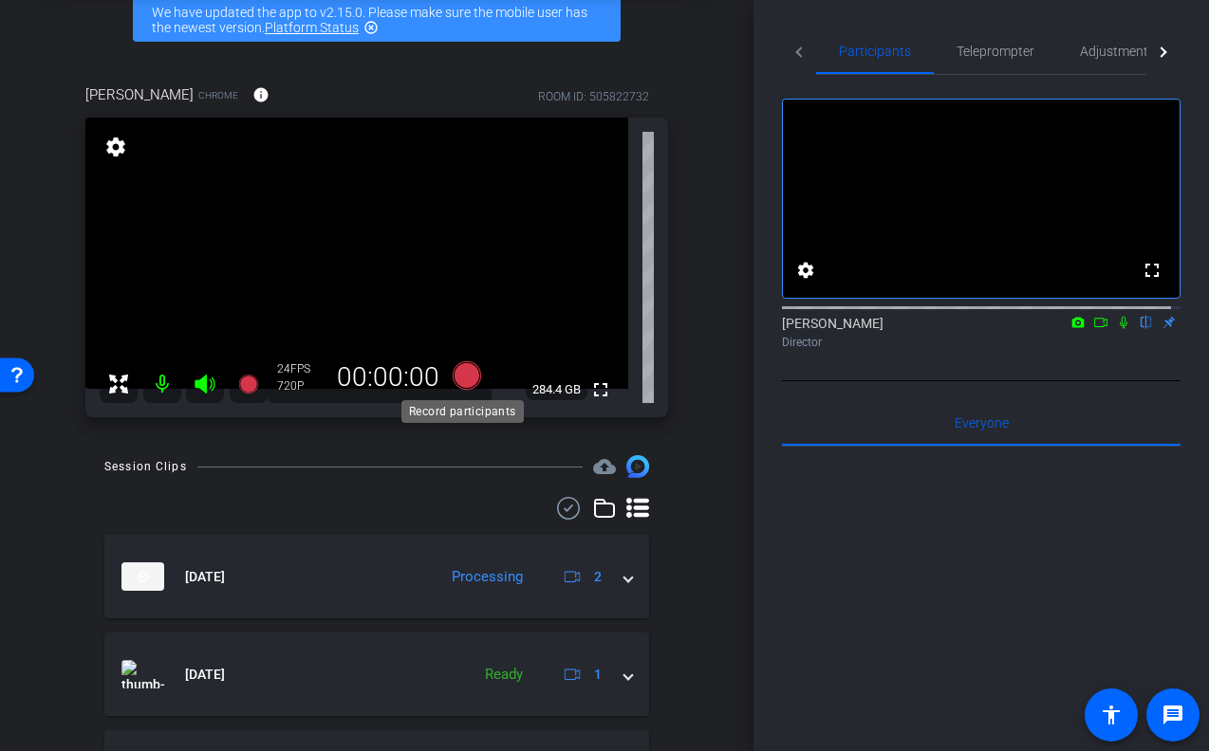
click at [460, 374] on icon at bounding box center [467, 375] width 28 height 28
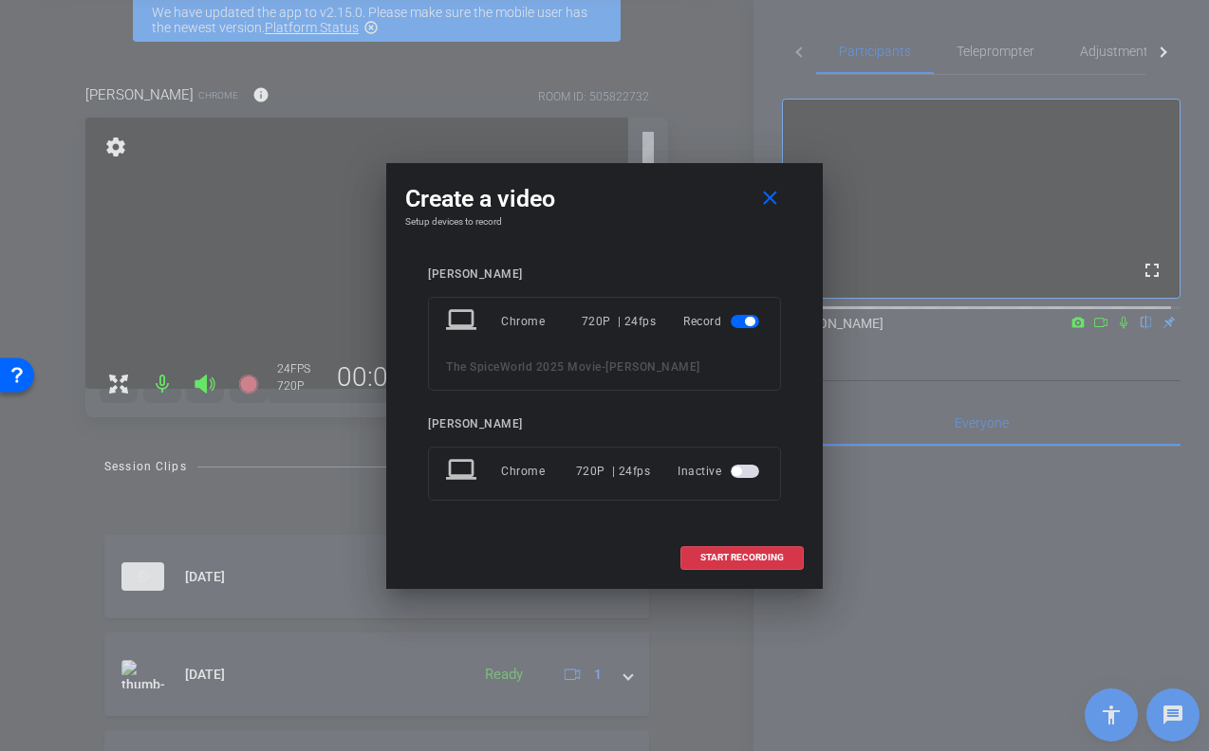
click at [747, 473] on span "button" at bounding box center [744, 471] width 28 height 13
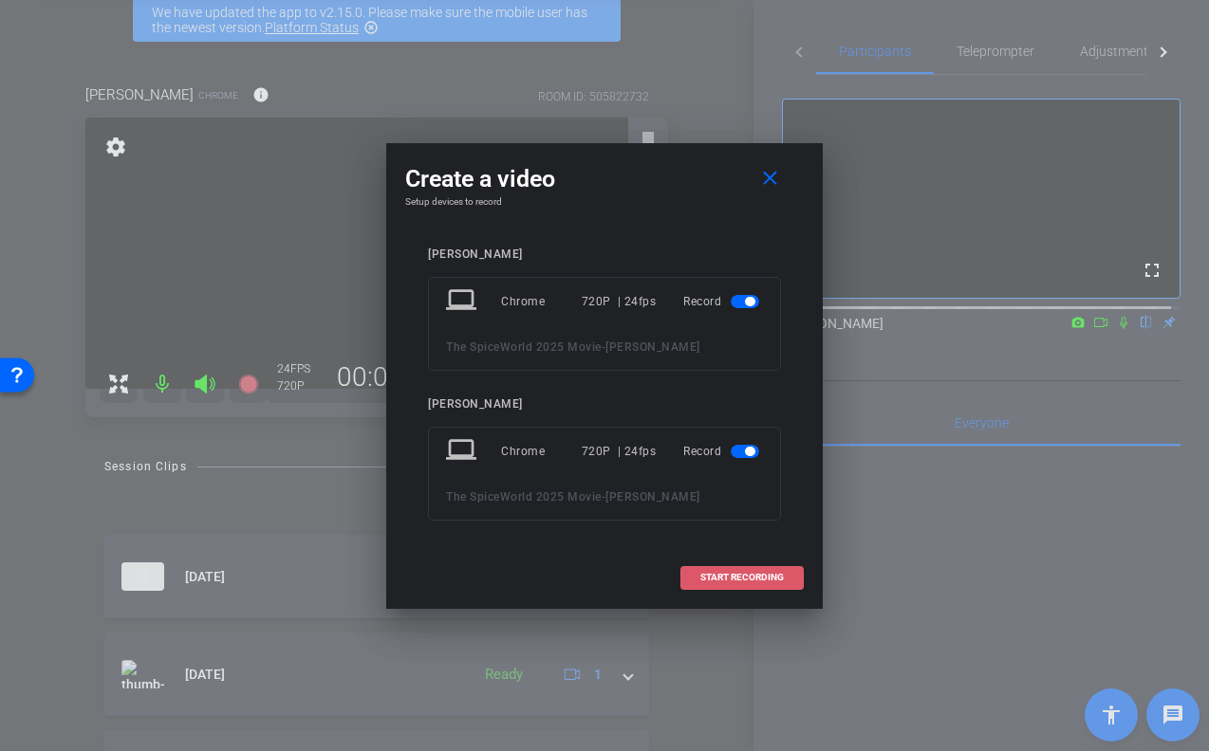
click at [730, 573] on span "START RECORDING" at bounding box center [741, 577] width 83 height 9
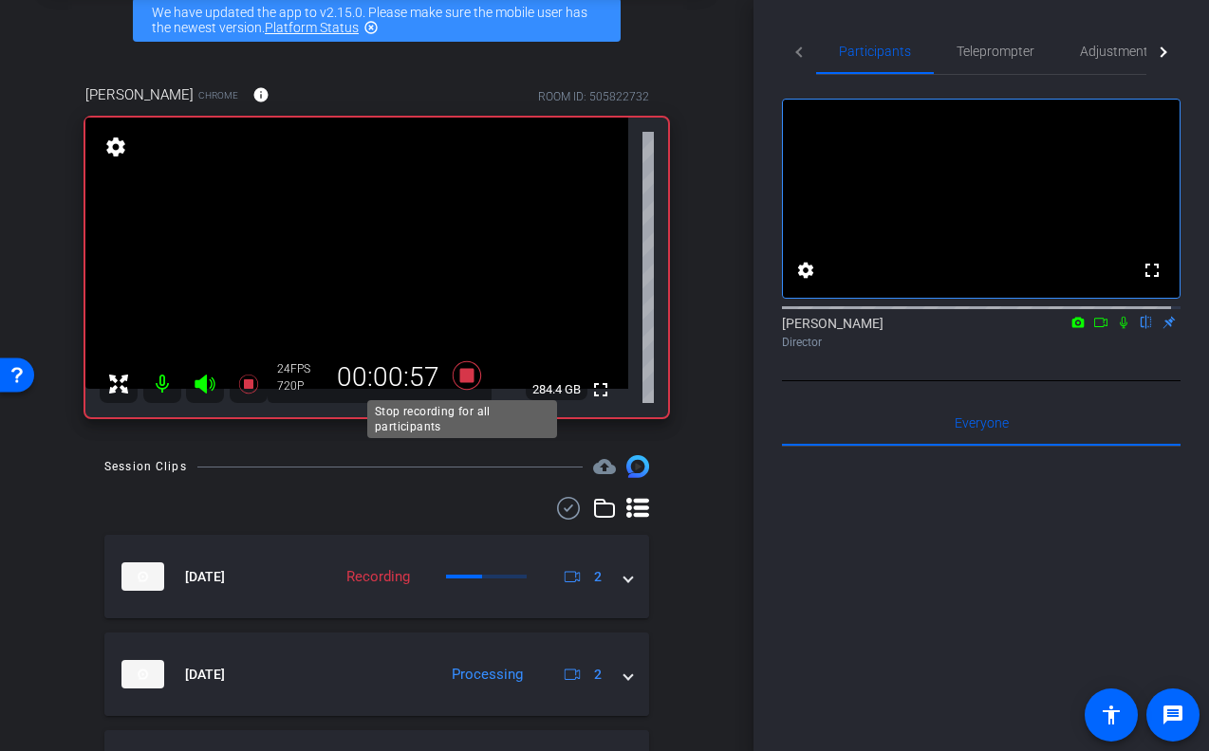
click at [468, 376] on icon at bounding box center [467, 375] width 28 height 28
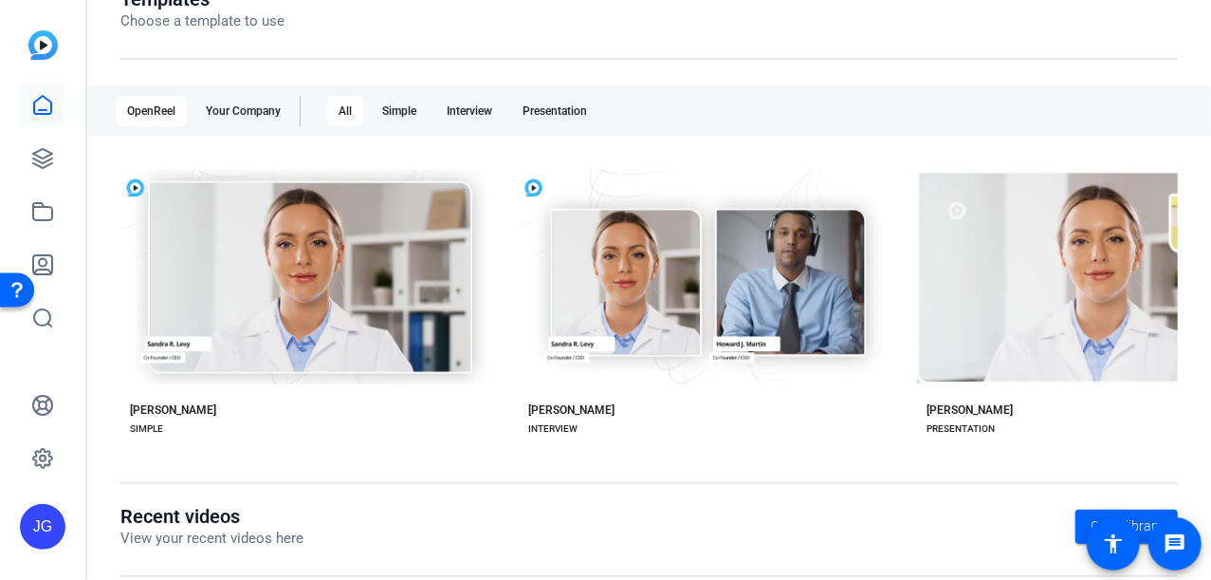
scroll to position [114, 0]
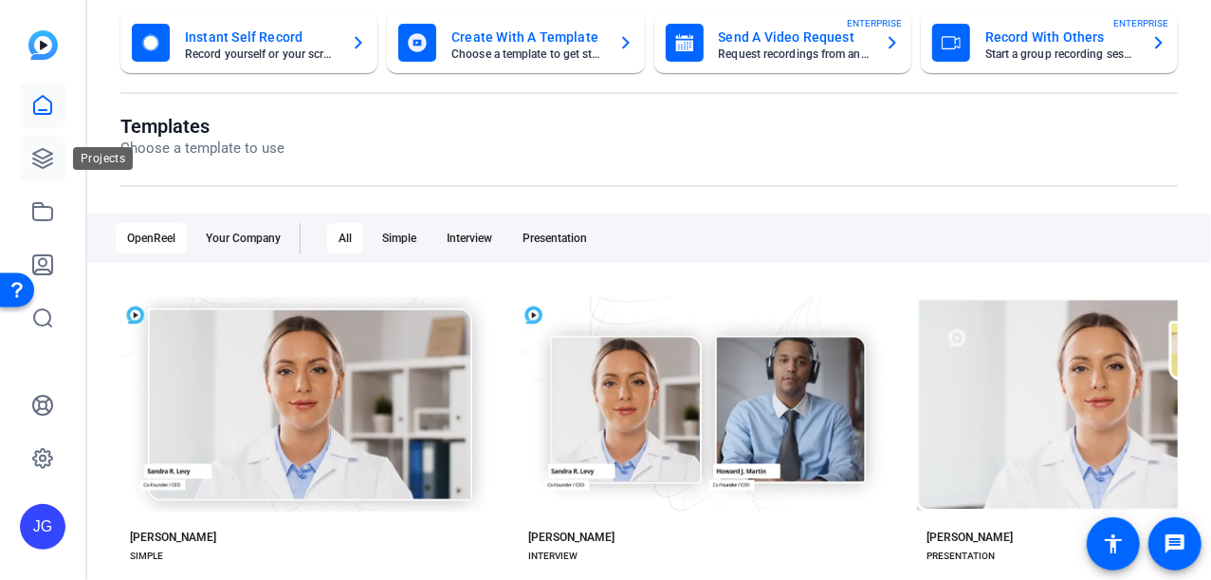
click at [32, 160] on icon at bounding box center [42, 158] width 23 height 23
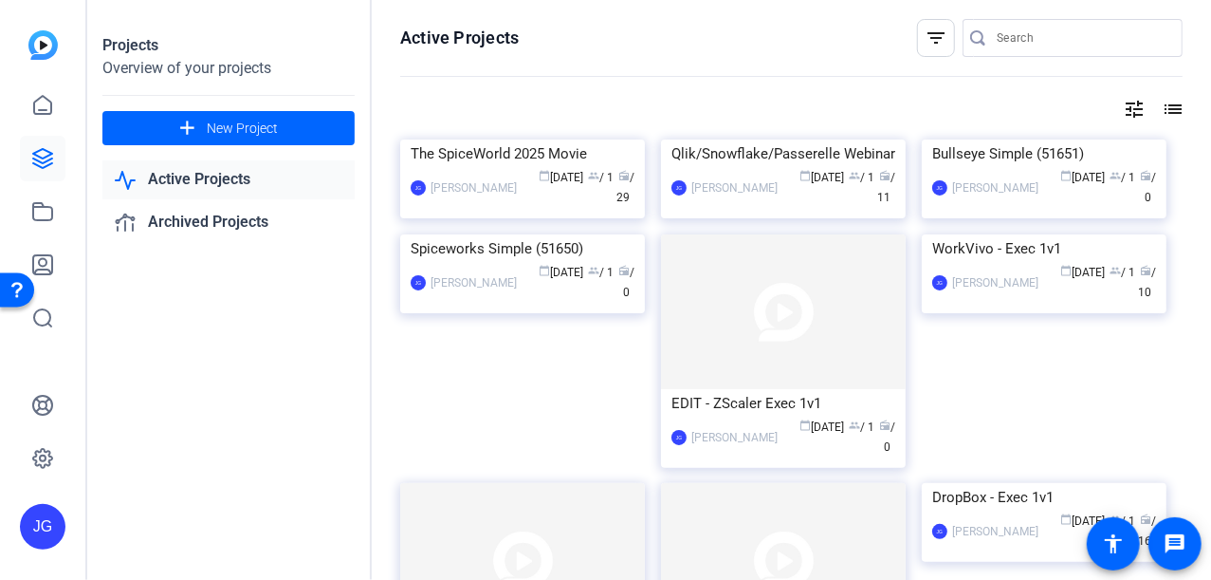
click at [482, 139] on img at bounding box center [522, 139] width 245 height 0
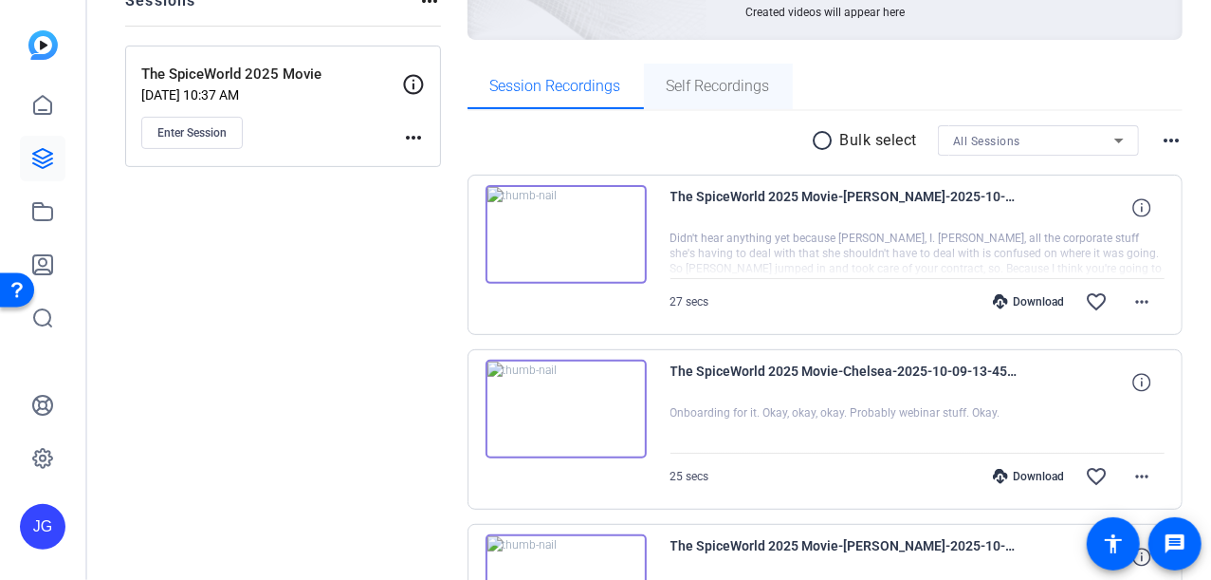
scroll to position [285, 0]
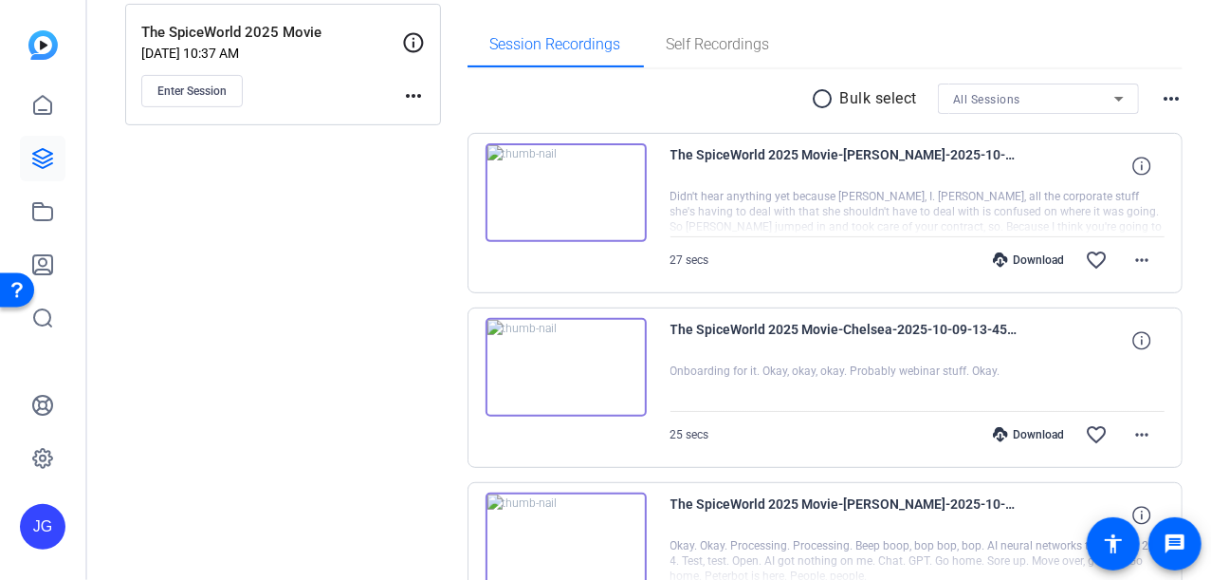
click at [557, 361] on img at bounding box center [566, 367] width 161 height 99
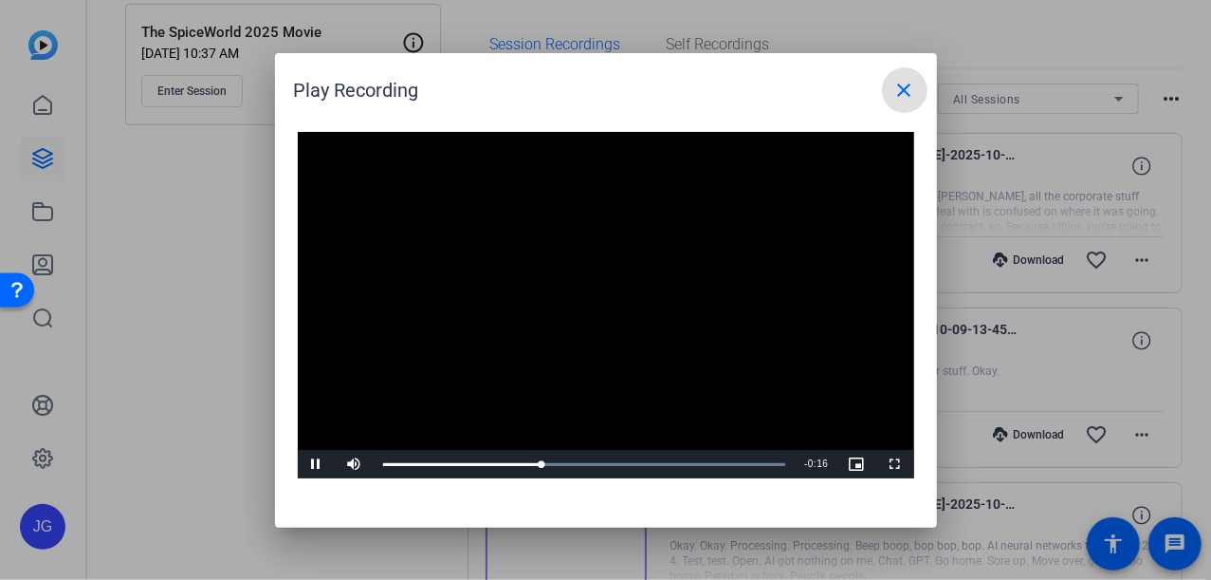
drag, startPoint x: 912, startPoint y: 87, endPoint x: 906, endPoint y: 78, distance: 11.1
click at [911, 85] on mat-icon "close" at bounding box center [905, 90] width 23 height 23
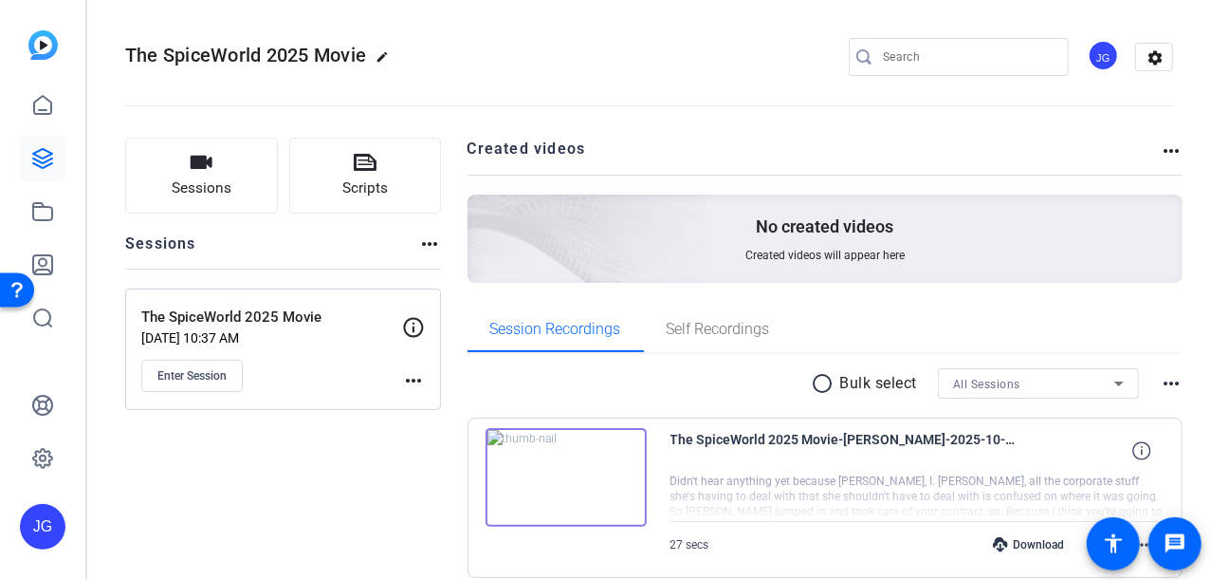
scroll to position [285, 0]
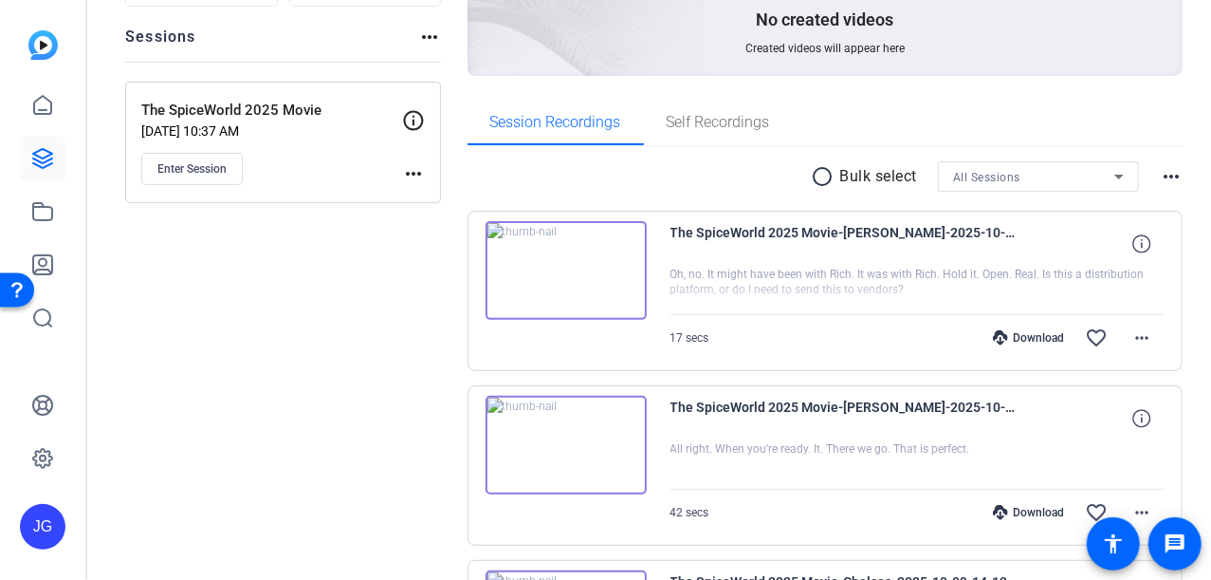
scroll to position [190, 0]
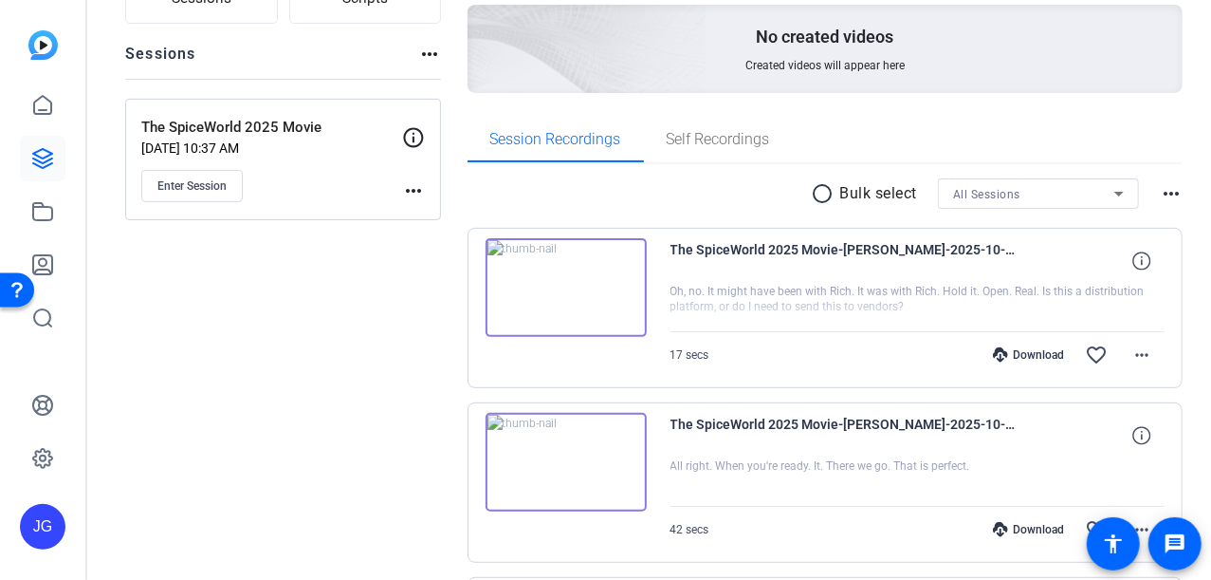
click at [563, 288] on img at bounding box center [566, 287] width 161 height 99
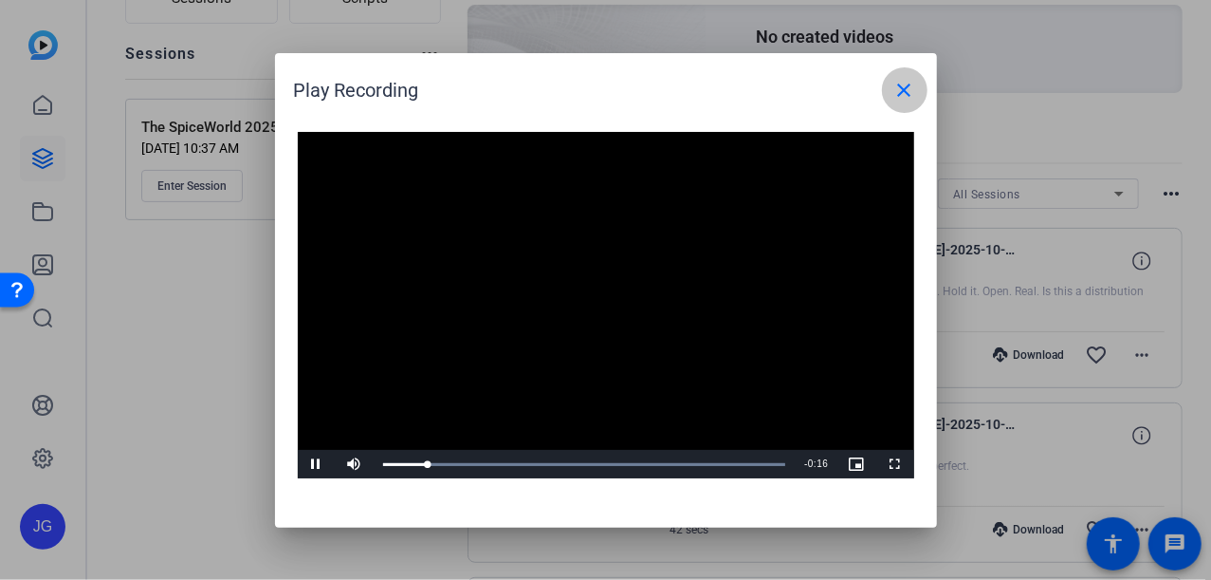
click at [904, 87] on mat-icon "close" at bounding box center [905, 90] width 23 height 23
